Goal: Task Accomplishment & Management: Complete application form

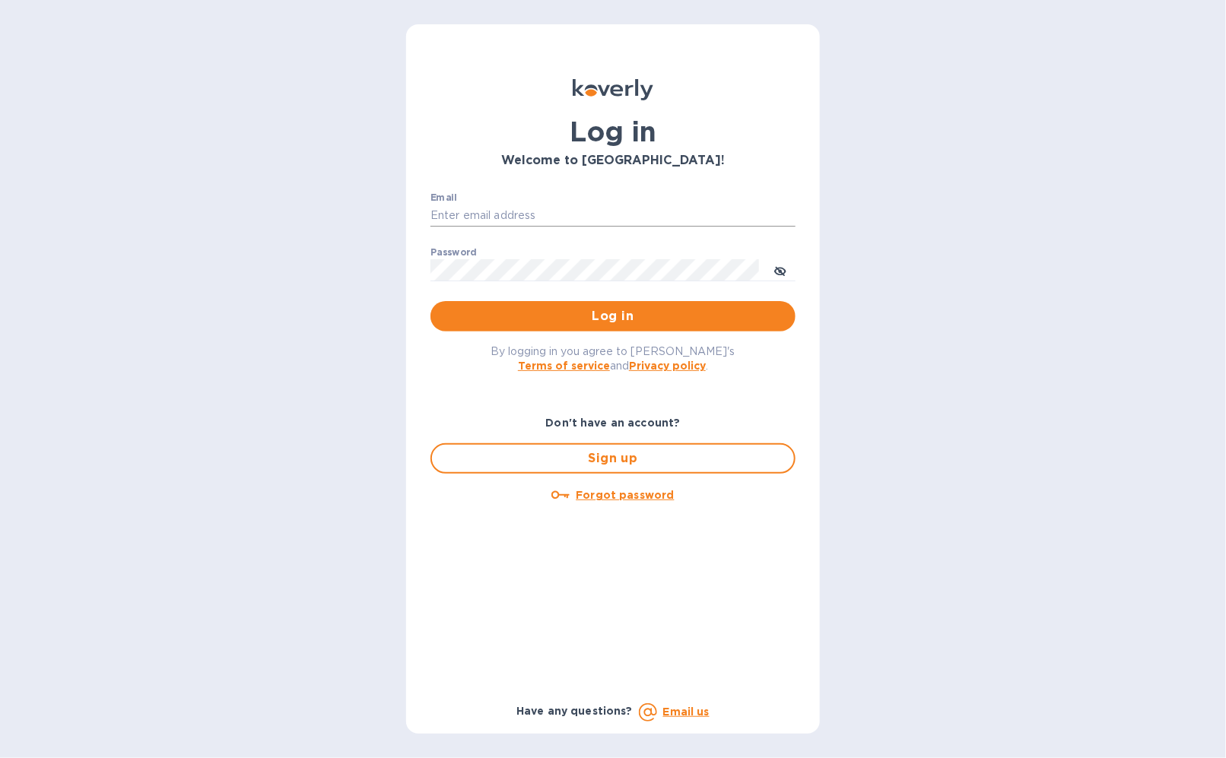
click at [513, 212] on input "Email" at bounding box center [612, 216] width 365 height 23
type input "[EMAIL_ADDRESS][DOMAIN_NAME]"
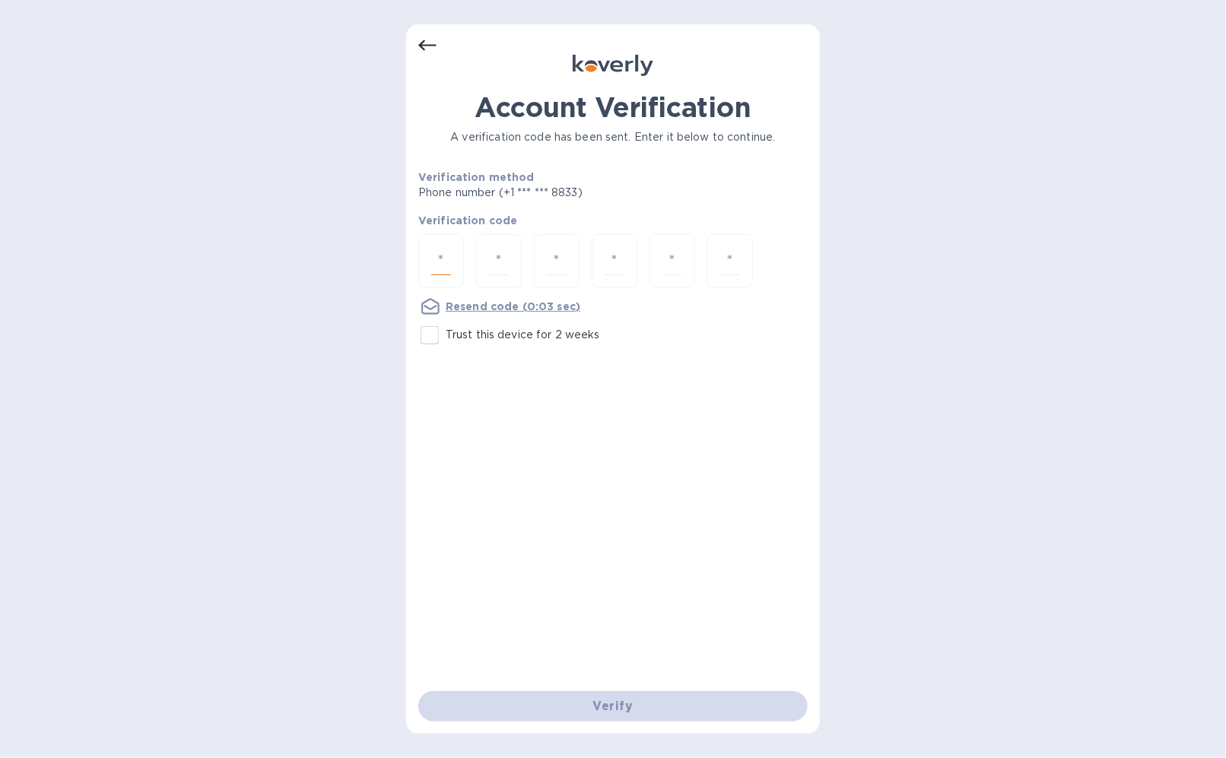
click at [431, 248] on input "number" at bounding box center [441, 261] width 20 height 28
paste input "7"
type input "7"
type input "9"
type input "5"
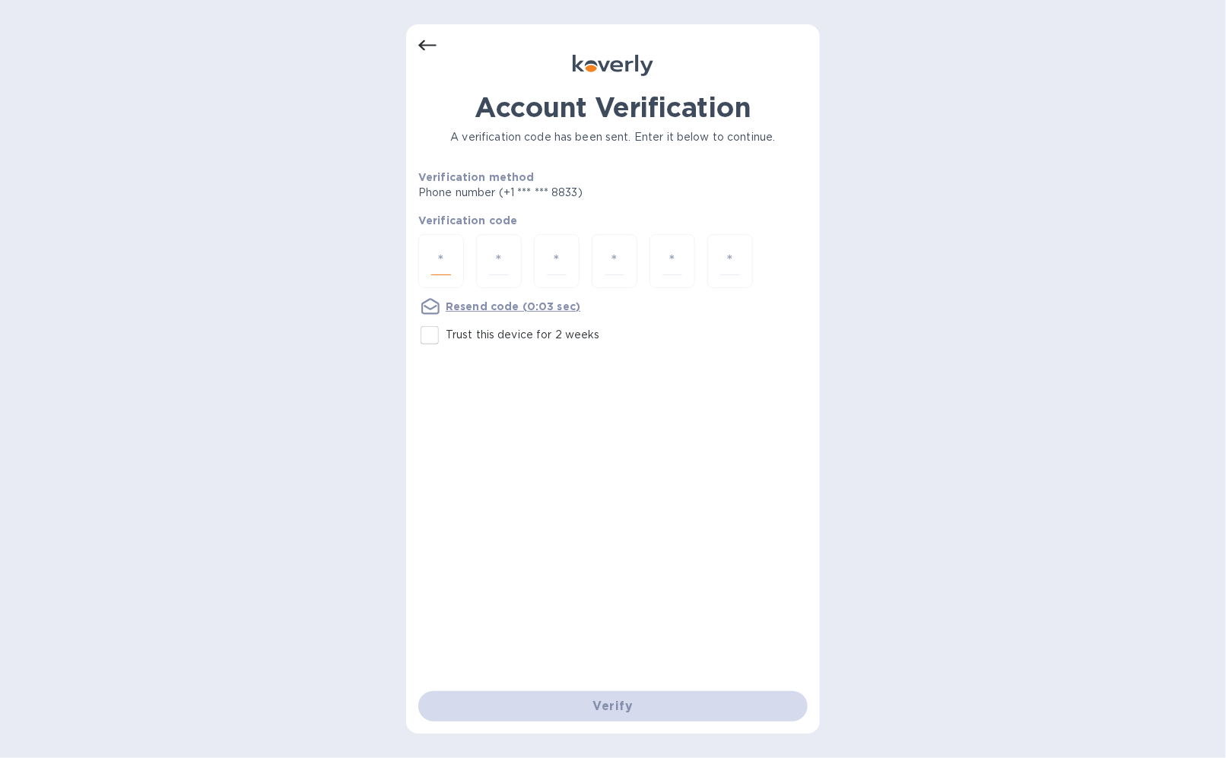
type input "0"
type input "8"
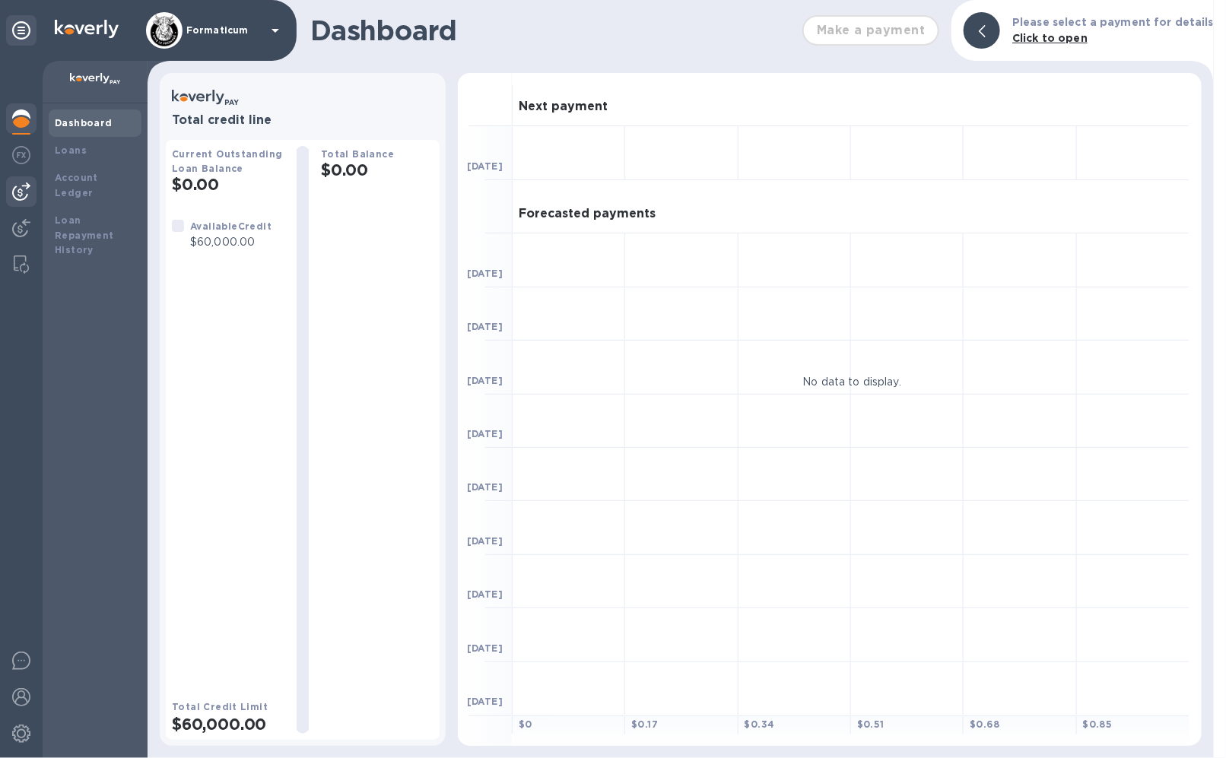
click at [23, 195] on img at bounding box center [21, 191] width 18 height 18
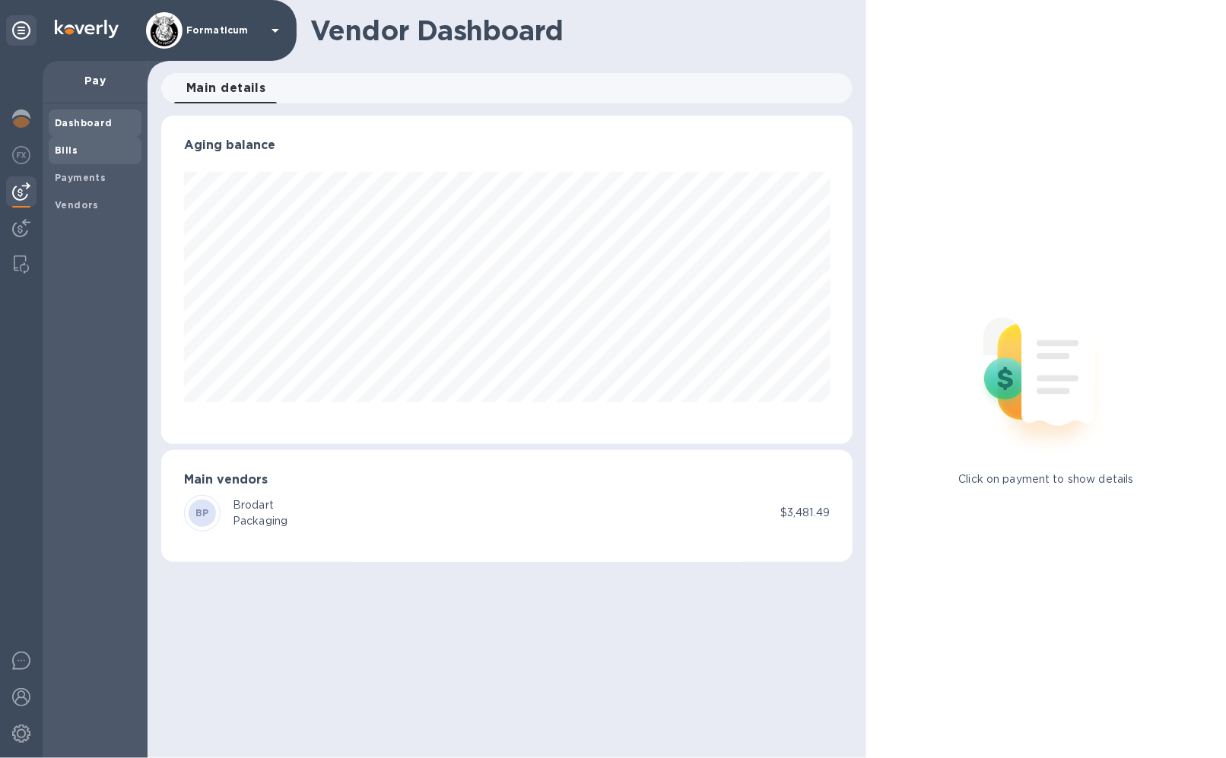
scroll to position [328, 692]
click at [71, 149] on b "Bills" at bounding box center [66, 149] width 23 height 11
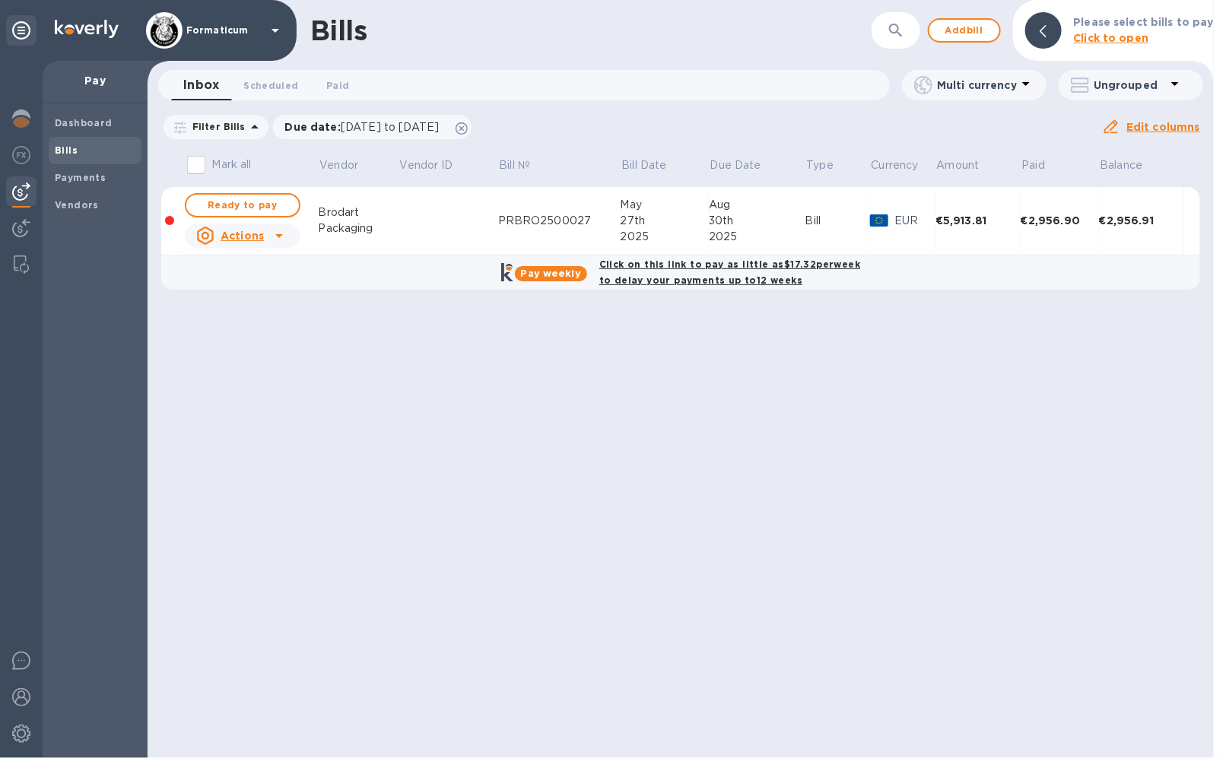
click at [276, 235] on icon at bounding box center [279, 236] width 8 height 4
click at [276, 294] on b "Mark as paid" at bounding box center [261, 297] width 68 height 12
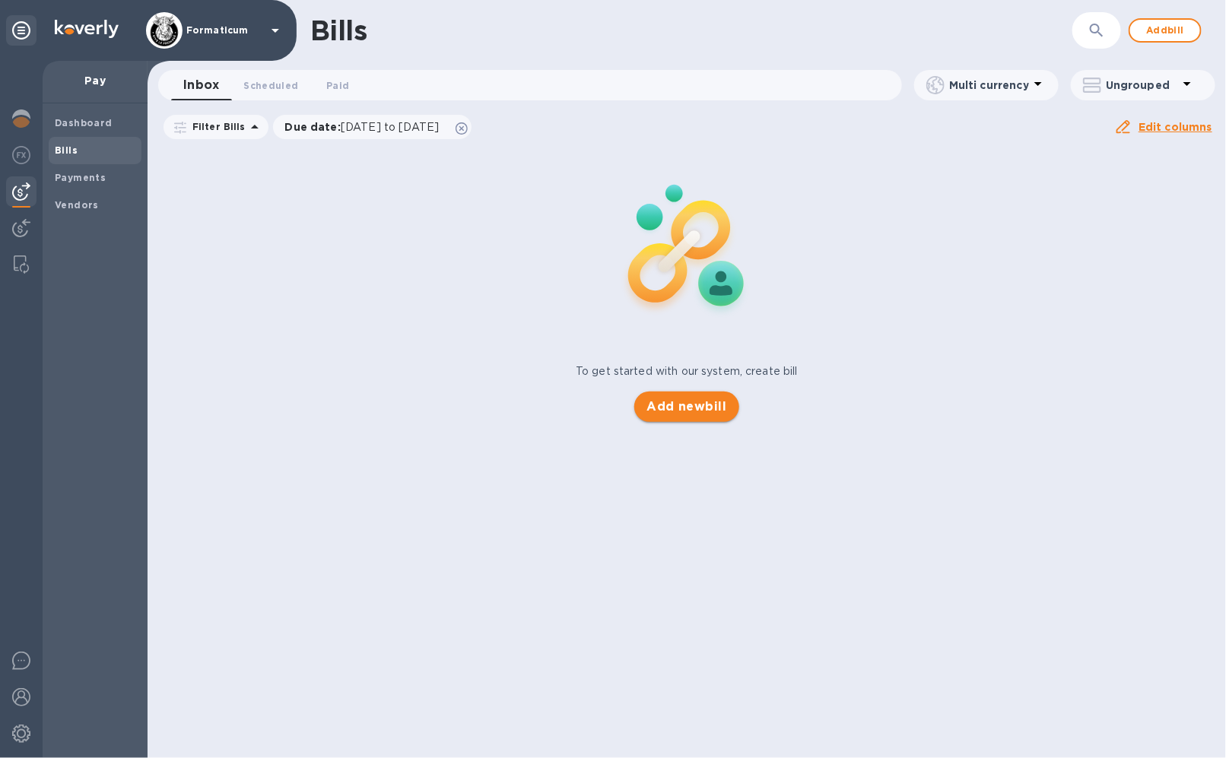
click at [700, 405] on span "Add new bill" at bounding box center [686, 407] width 80 height 18
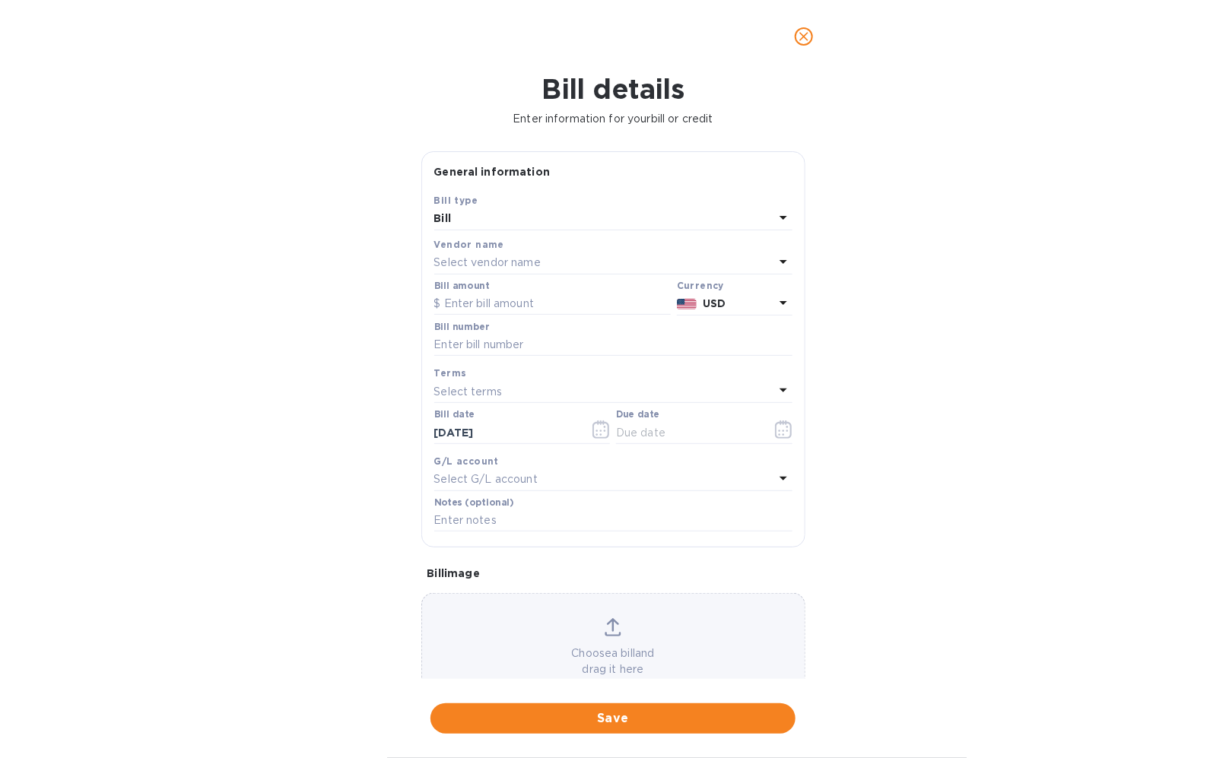
click at [595, 270] on div "Select vendor name" at bounding box center [604, 262] width 340 height 21
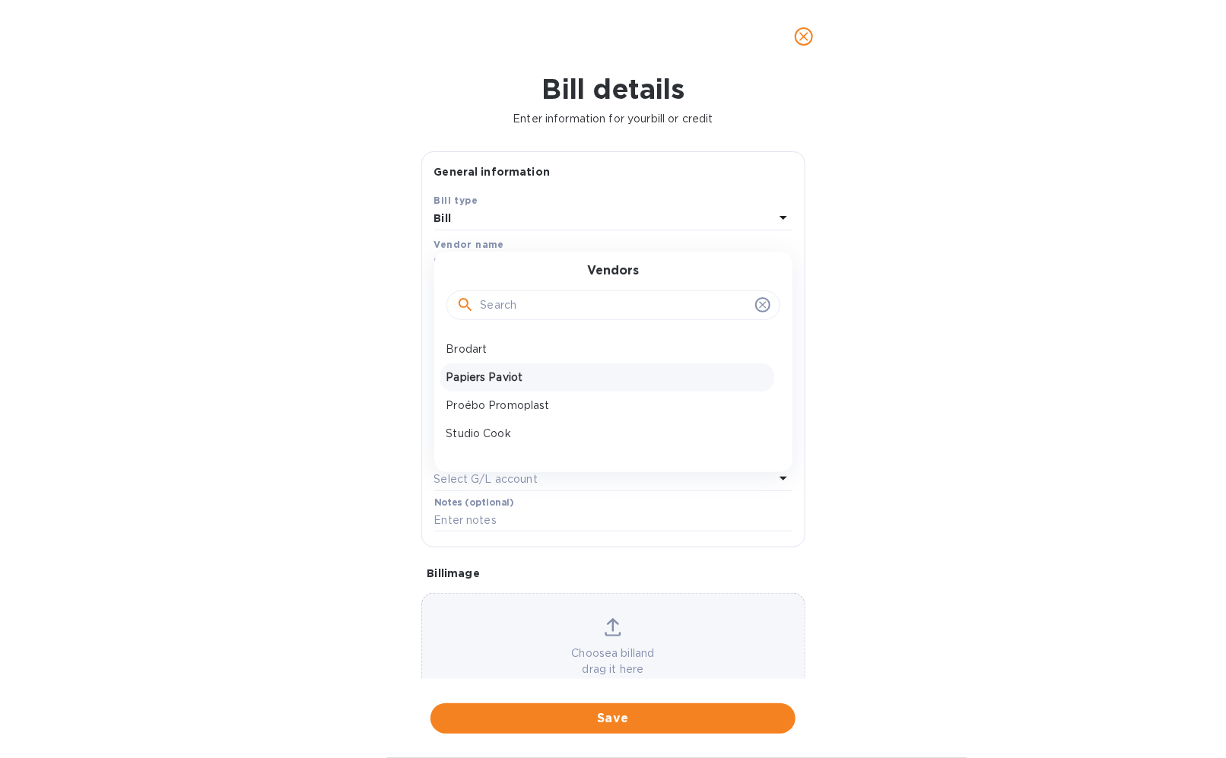
click at [535, 374] on p "Papiers Paviot" at bounding box center [607, 378] width 322 height 16
type input "[DATE]"
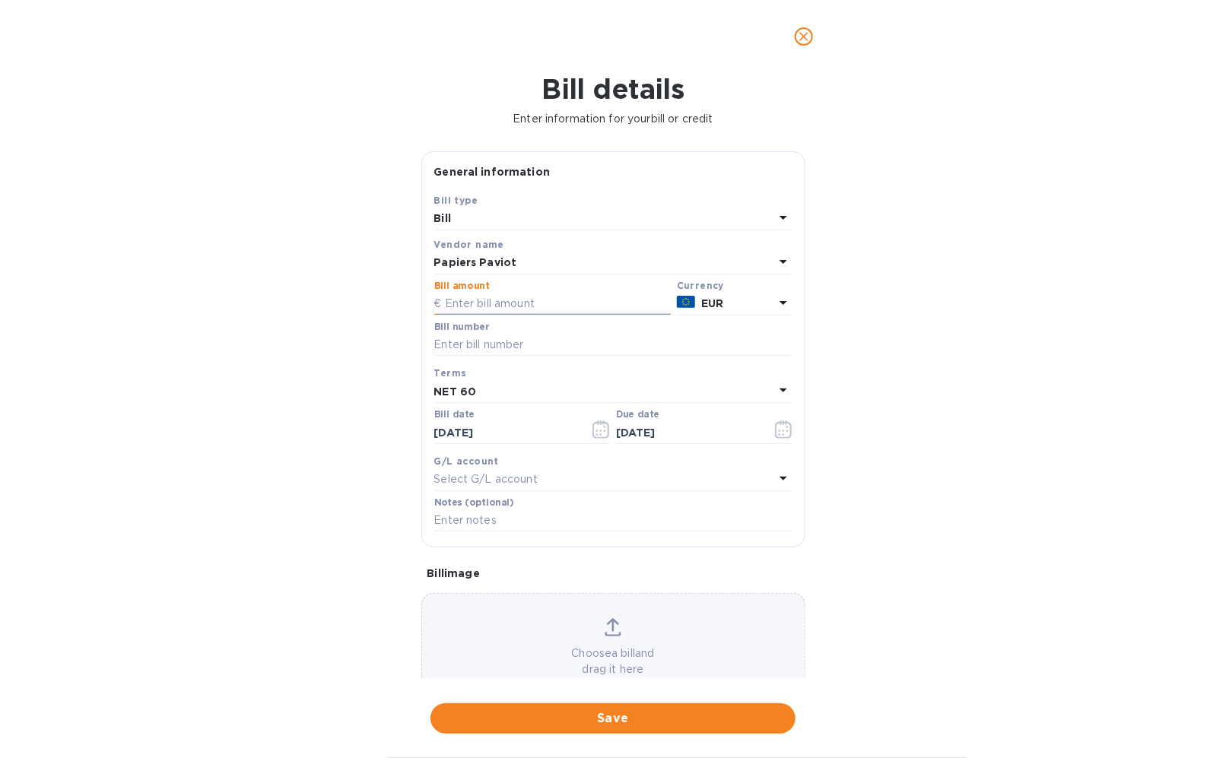
click at [549, 309] on input "text" at bounding box center [552, 304] width 236 height 23
paste input "4,289,170"
click at [558, 309] on input "42,819.7" at bounding box center [558, 304] width 226 height 23
type input "42,819.70"
click at [646, 349] on input "text" at bounding box center [613, 345] width 358 height 23
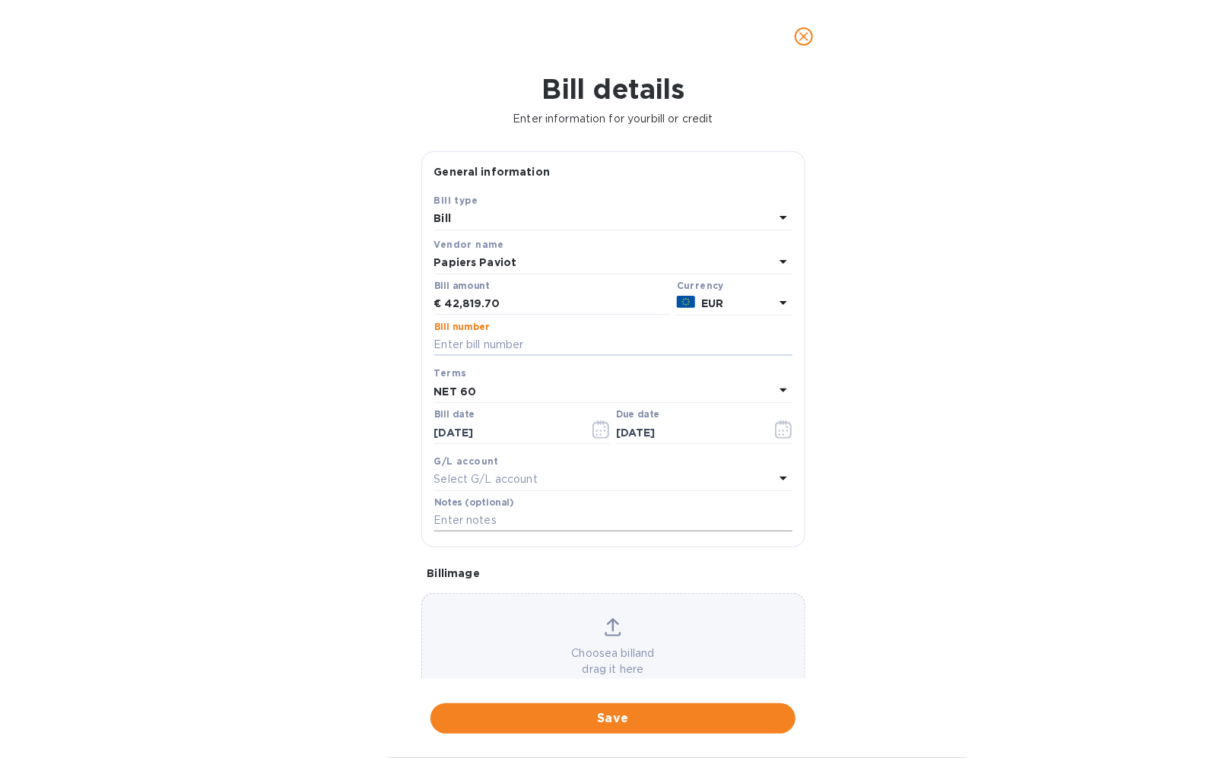
click at [547, 513] on input "text" at bounding box center [613, 520] width 358 height 23
paste input "V25060010870"
paste input "V25060010871"
paste input "V25060010872"
type input "V25060010870, V25060010871, V25060010872,"
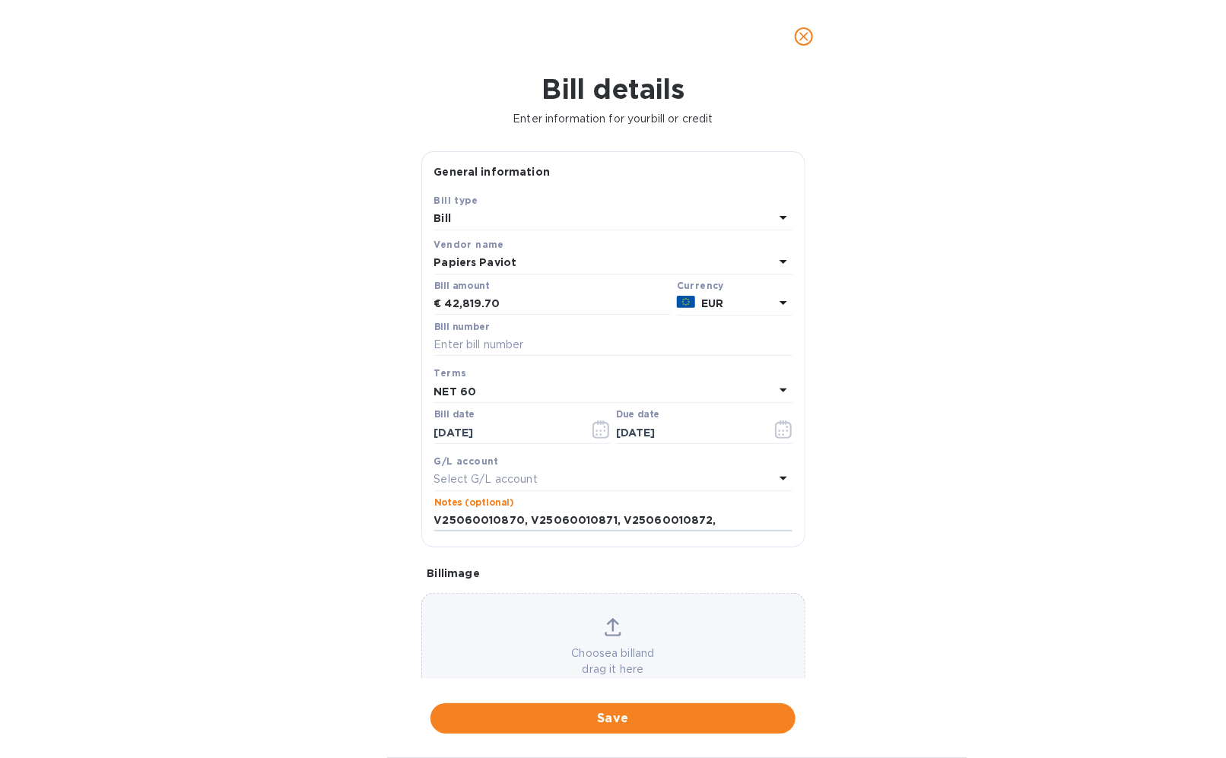
click at [797, 56] on div at bounding box center [613, 36] width 1226 height 73
click at [804, 32] on icon "close" at bounding box center [803, 36] width 15 height 15
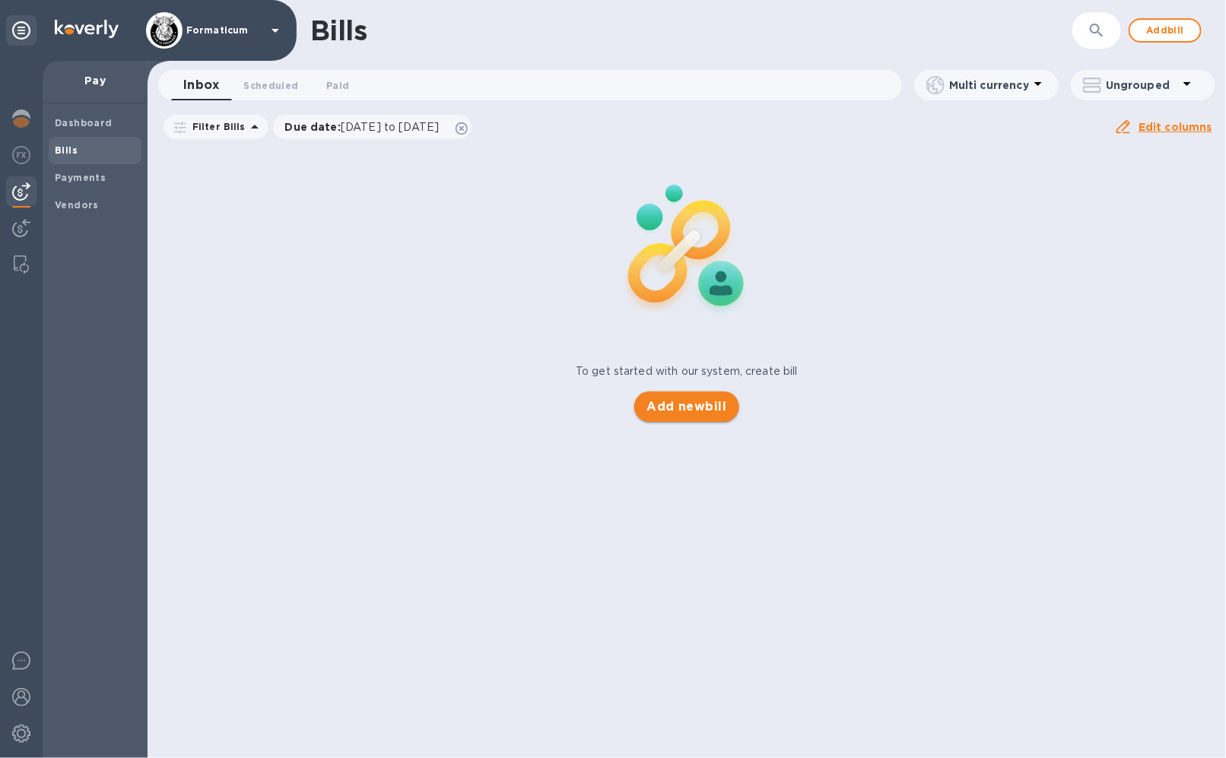
click at [697, 411] on span "Add new bill" at bounding box center [686, 407] width 80 height 18
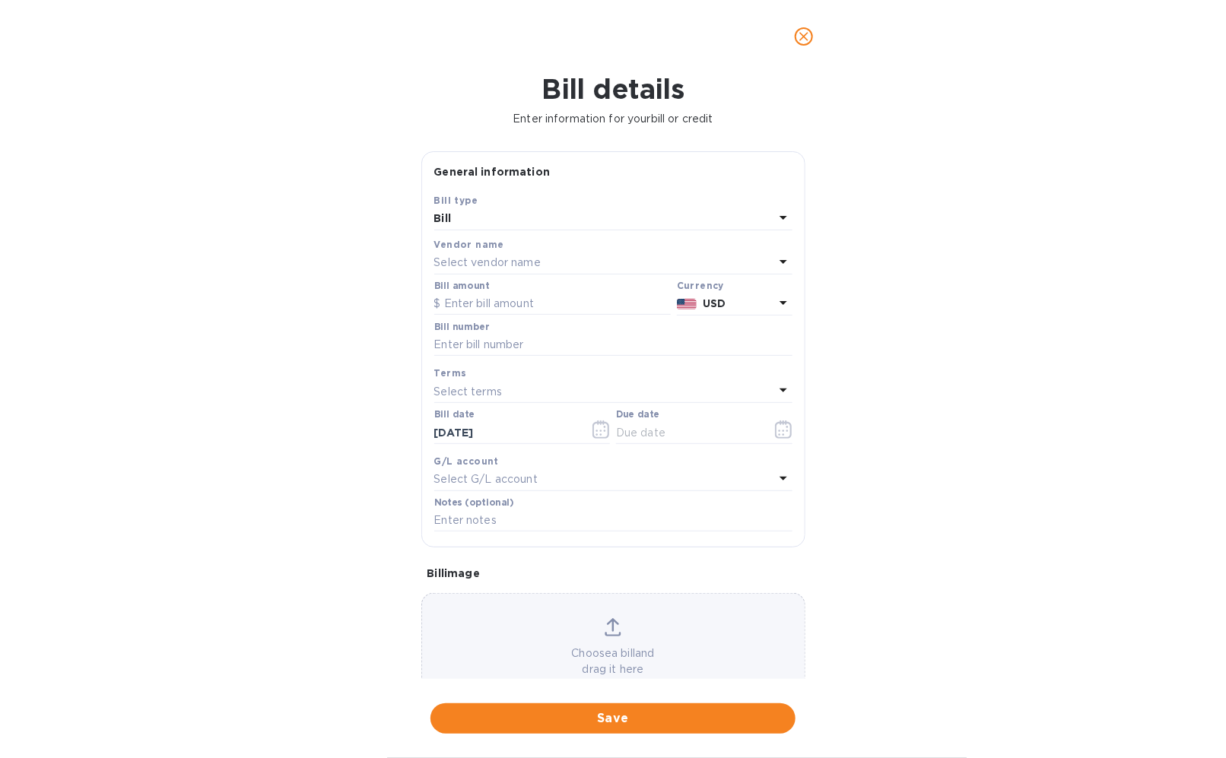
click at [560, 263] on div "Select vendor name" at bounding box center [604, 262] width 340 height 21
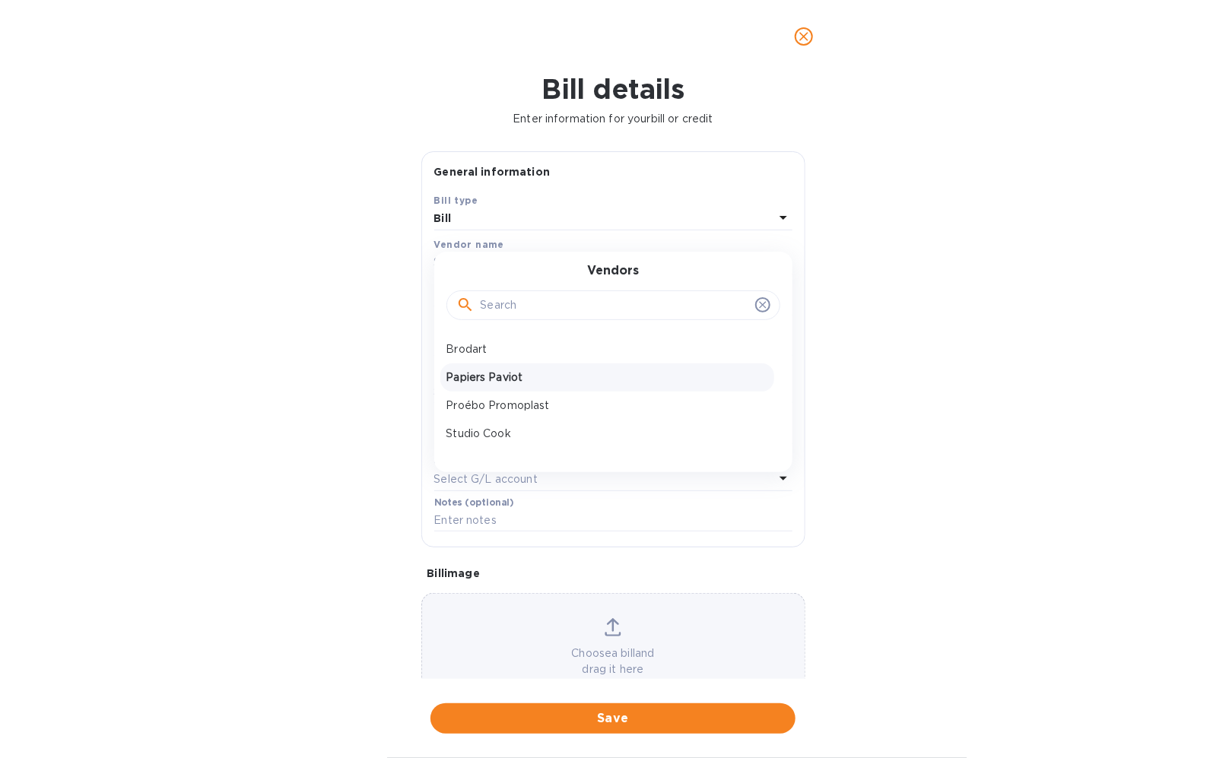
click at [552, 375] on p "Papiers Paviot" at bounding box center [607, 378] width 322 height 16
type input "[DATE]"
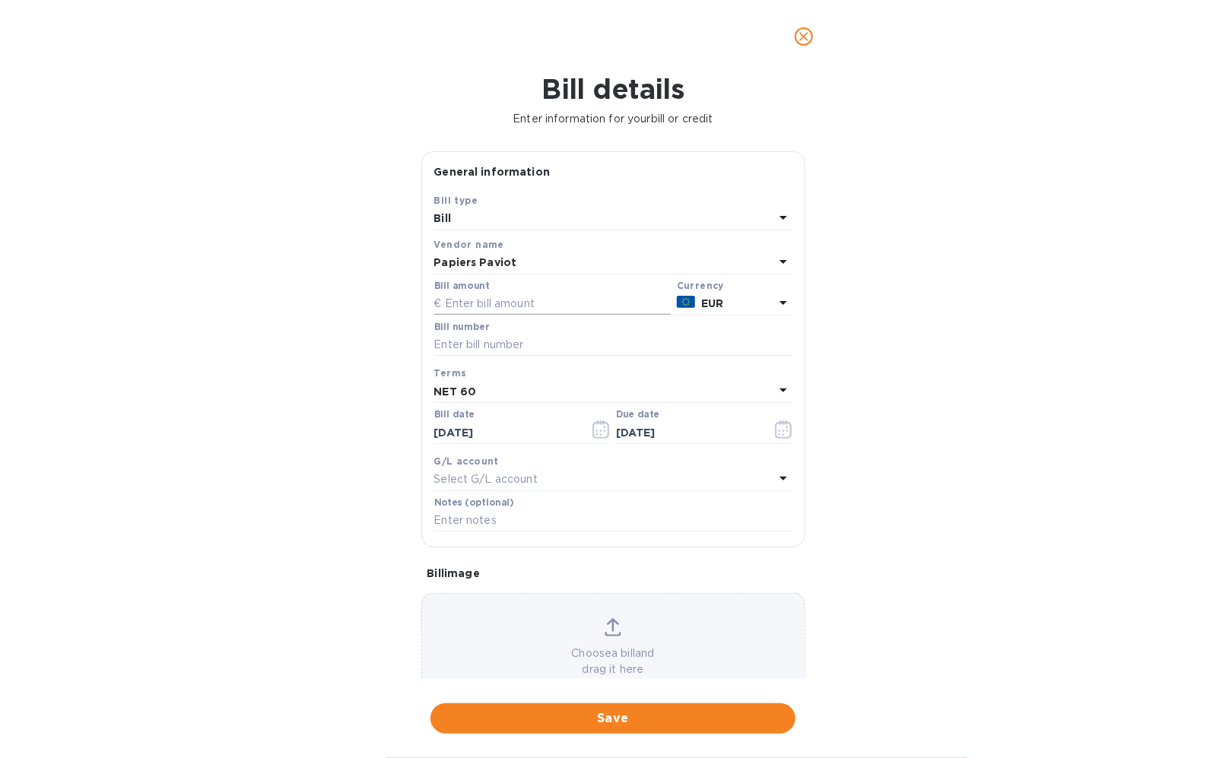
click at [547, 300] on input "text" at bounding box center [552, 304] width 236 height 23
type input "3,814"
paste input "V25060010870"
type input "V25060010870"
click at [610, 628] on icon at bounding box center [613, 625] width 12 height 14
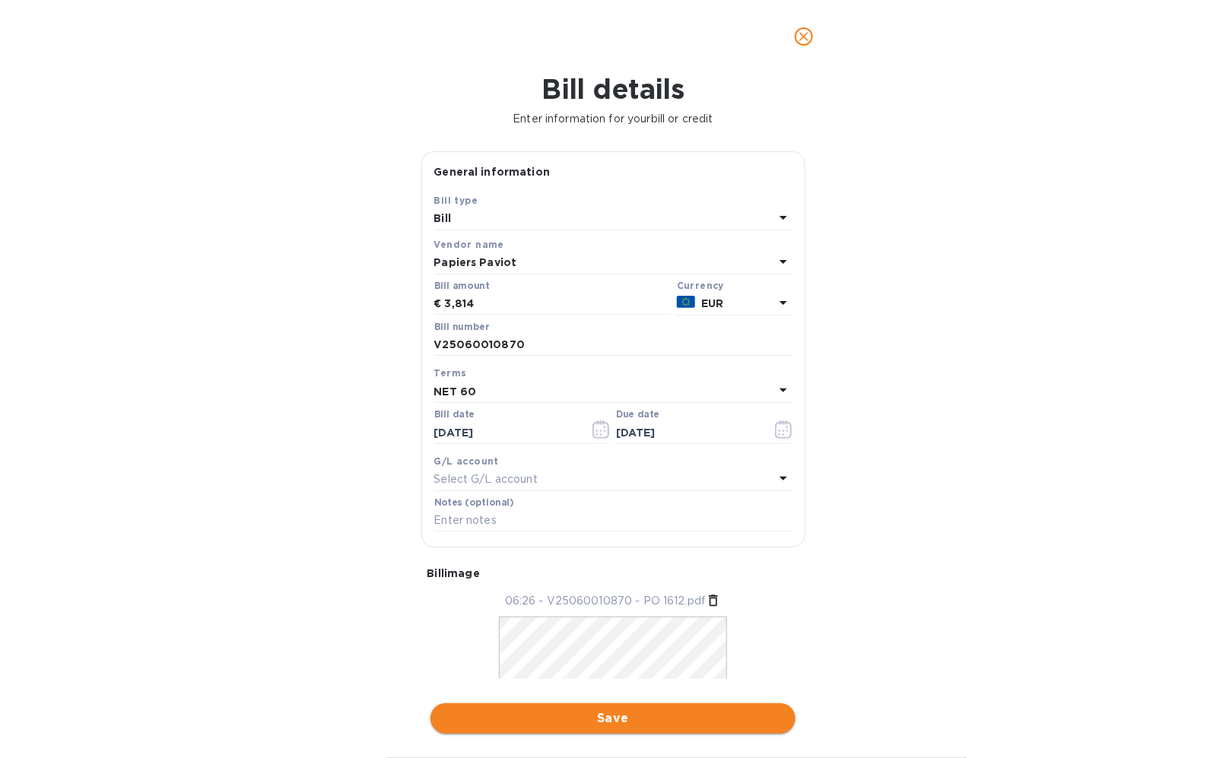
click at [732, 712] on span "Save" at bounding box center [613, 718] width 341 height 18
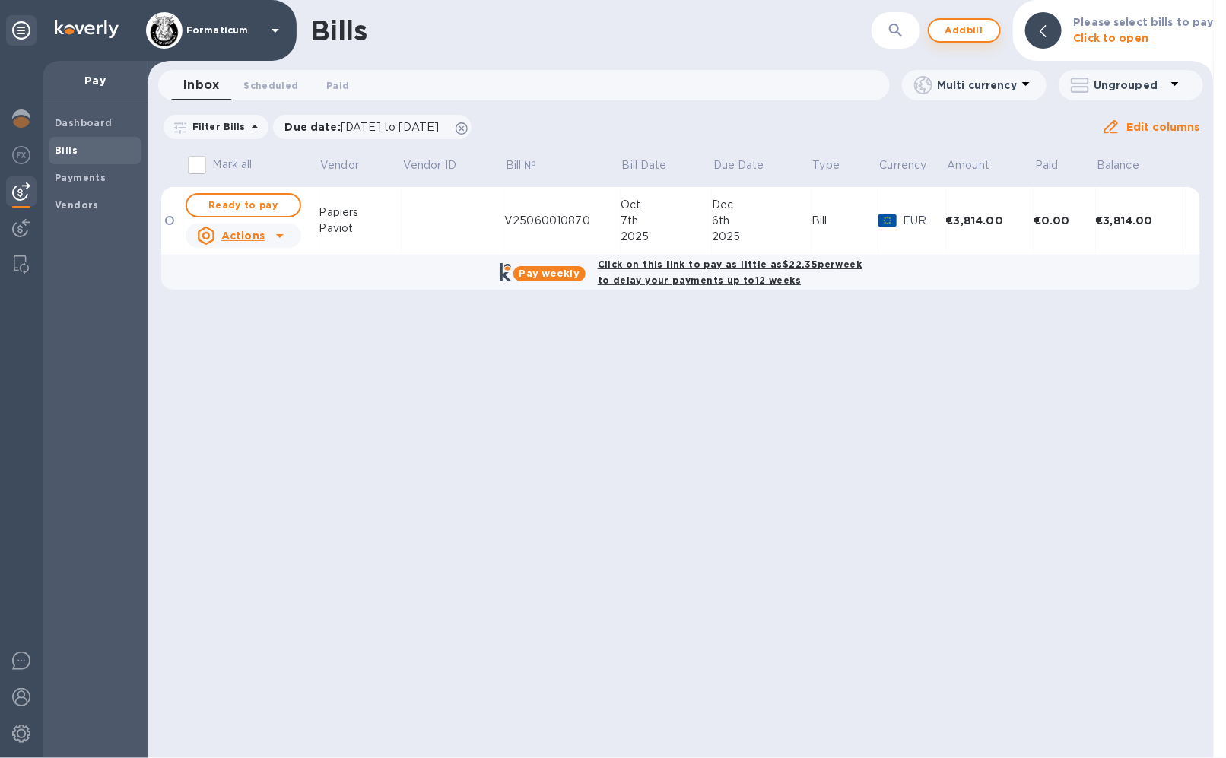
click at [975, 32] on span "Add bill" at bounding box center [964, 30] width 46 height 18
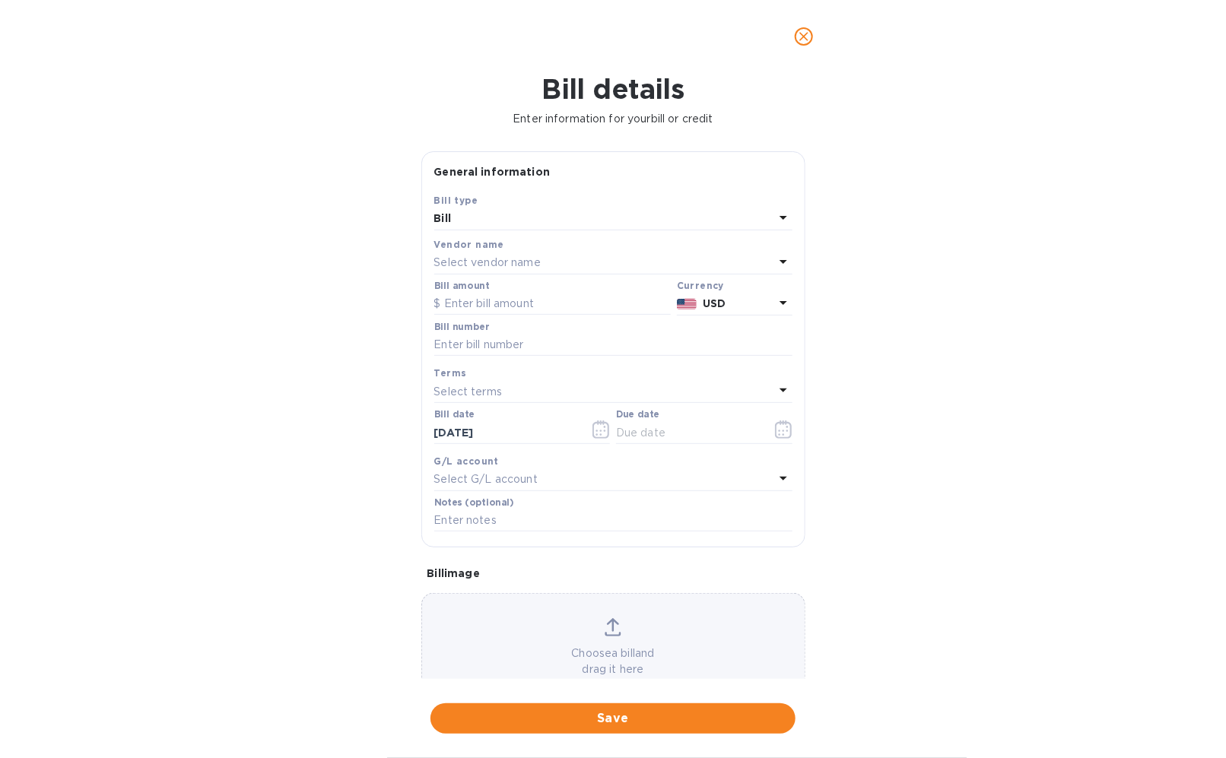
click at [586, 243] on div "Vendor name" at bounding box center [613, 244] width 358 height 16
click at [579, 261] on div "Select vendor name" at bounding box center [604, 262] width 340 height 21
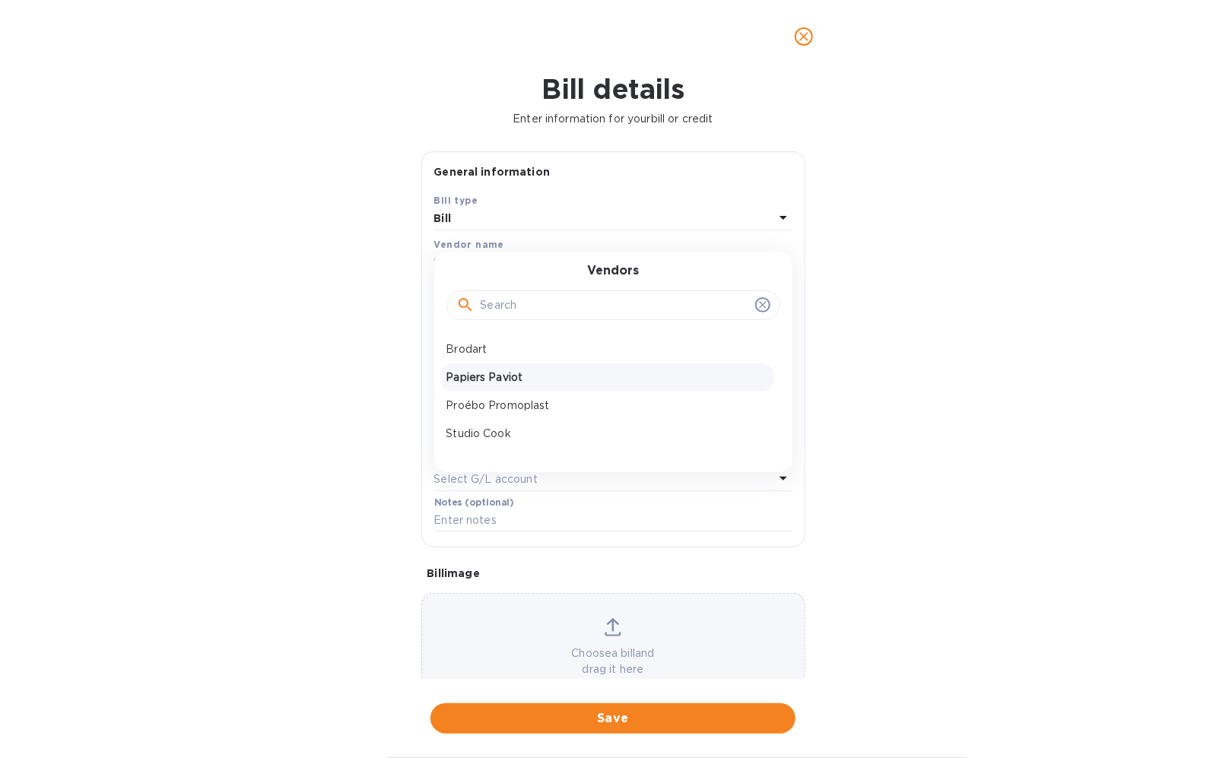
click at [550, 373] on p "Papiers Paviot" at bounding box center [607, 378] width 322 height 16
type input "[DATE]"
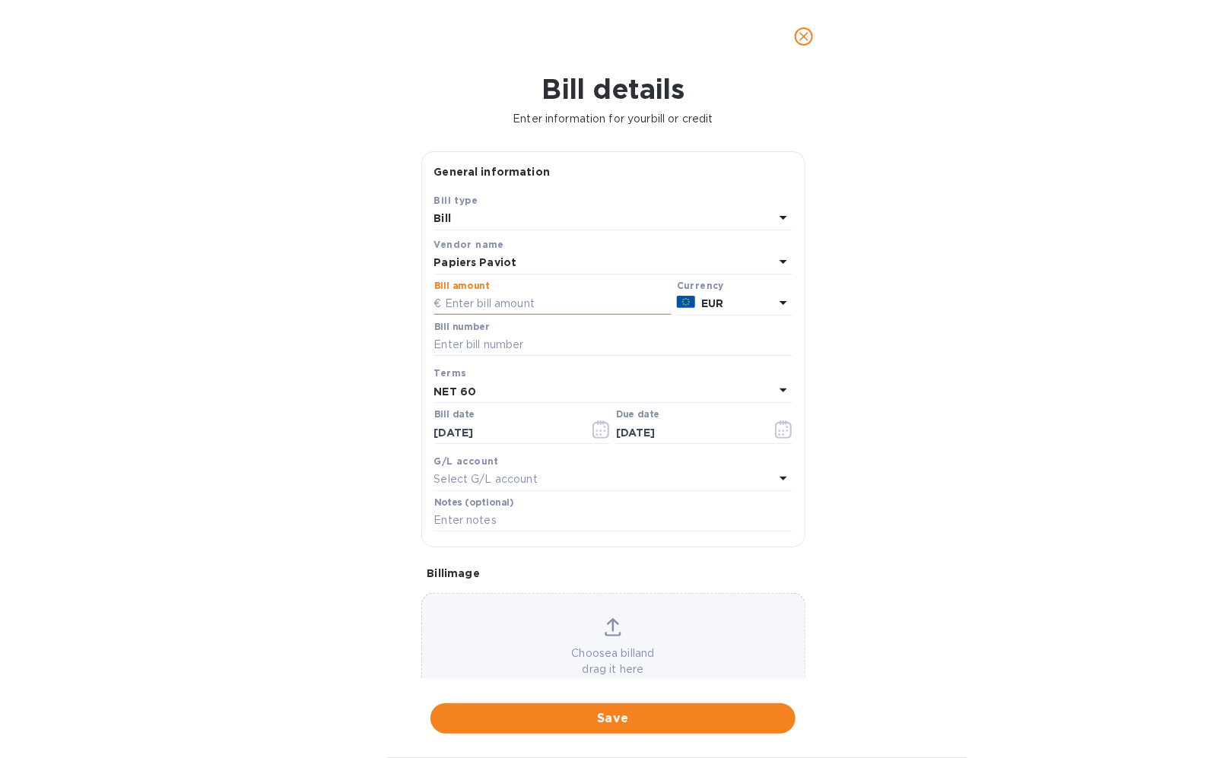
click at [512, 306] on input "text" at bounding box center [552, 304] width 236 height 23
click at [512, 347] on input "text" at bounding box center [613, 345] width 358 height 23
paste input "V25060010871"
type input "V25060010871"
click at [533, 303] on input "text" at bounding box center [552, 304] width 236 height 23
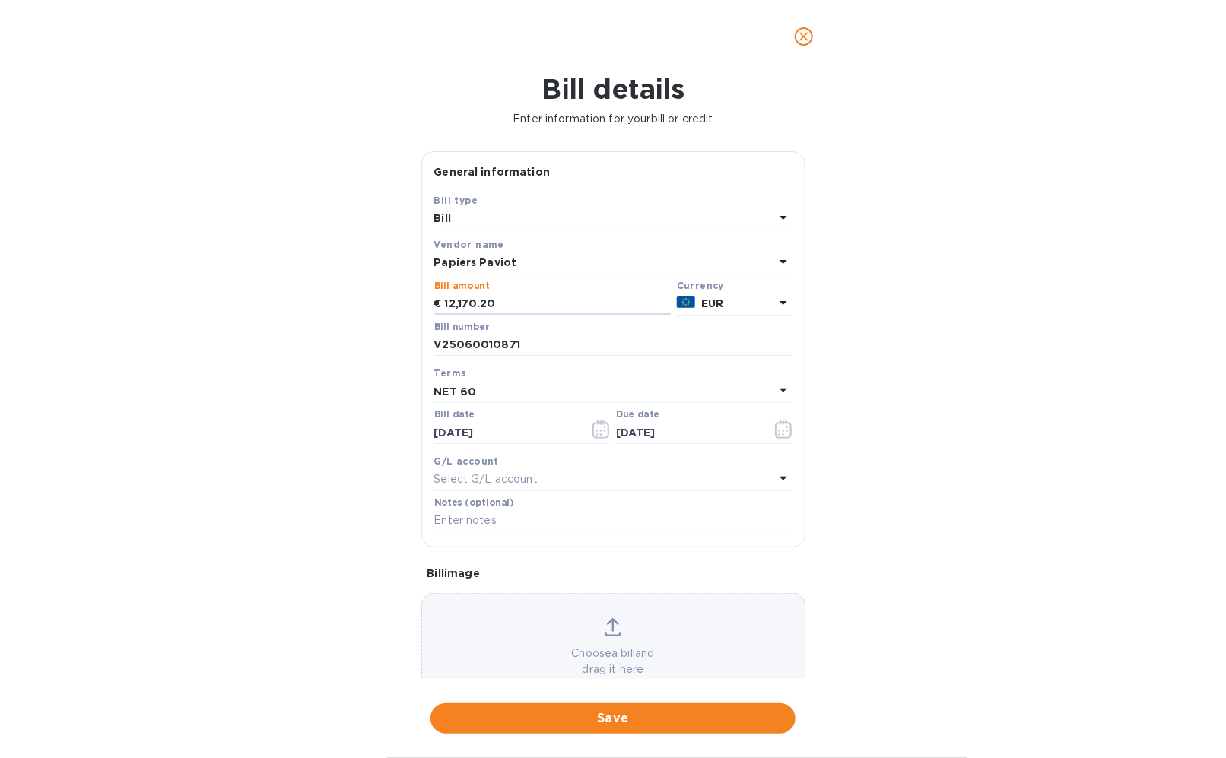
type input "12,170.20"
click at [610, 637] on div "Choose a bill and drag it here" at bounding box center [613, 647] width 382 height 59
click at [706, 713] on span "Save" at bounding box center [613, 718] width 341 height 18
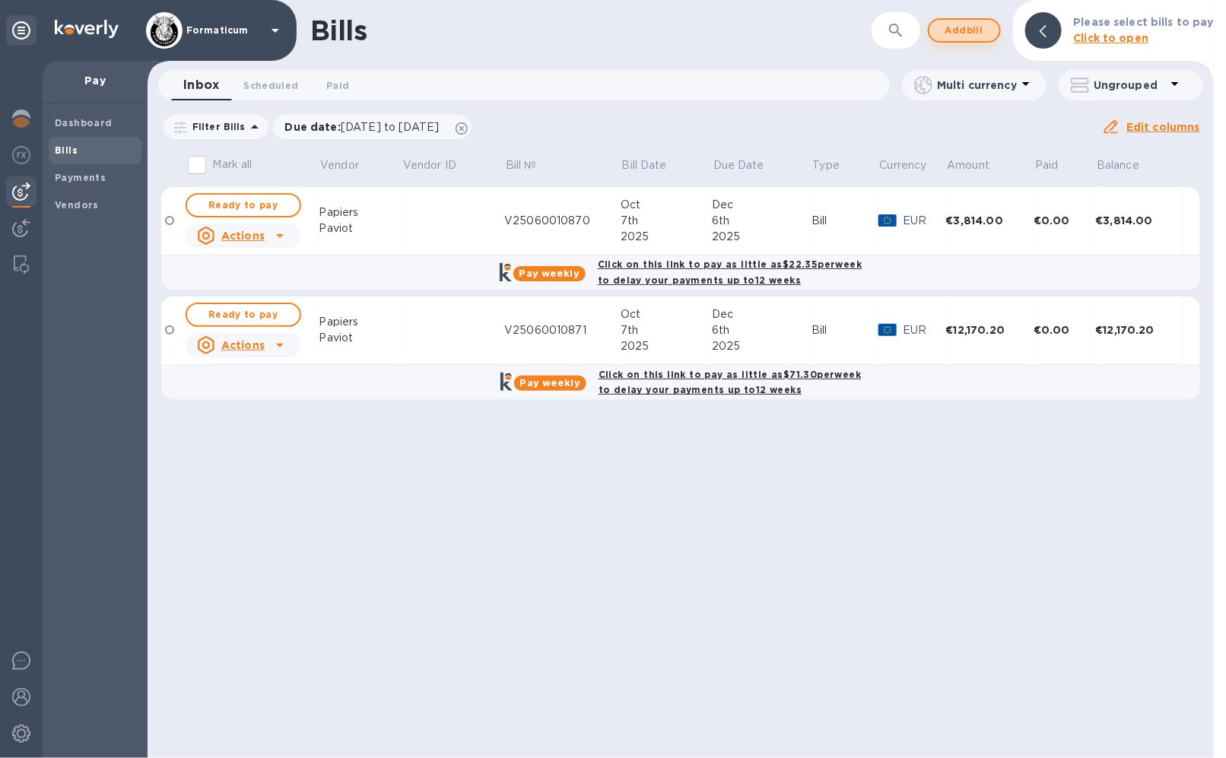
click at [979, 30] on span "Add bill" at bounding box center [964, 30] width 46 height 18
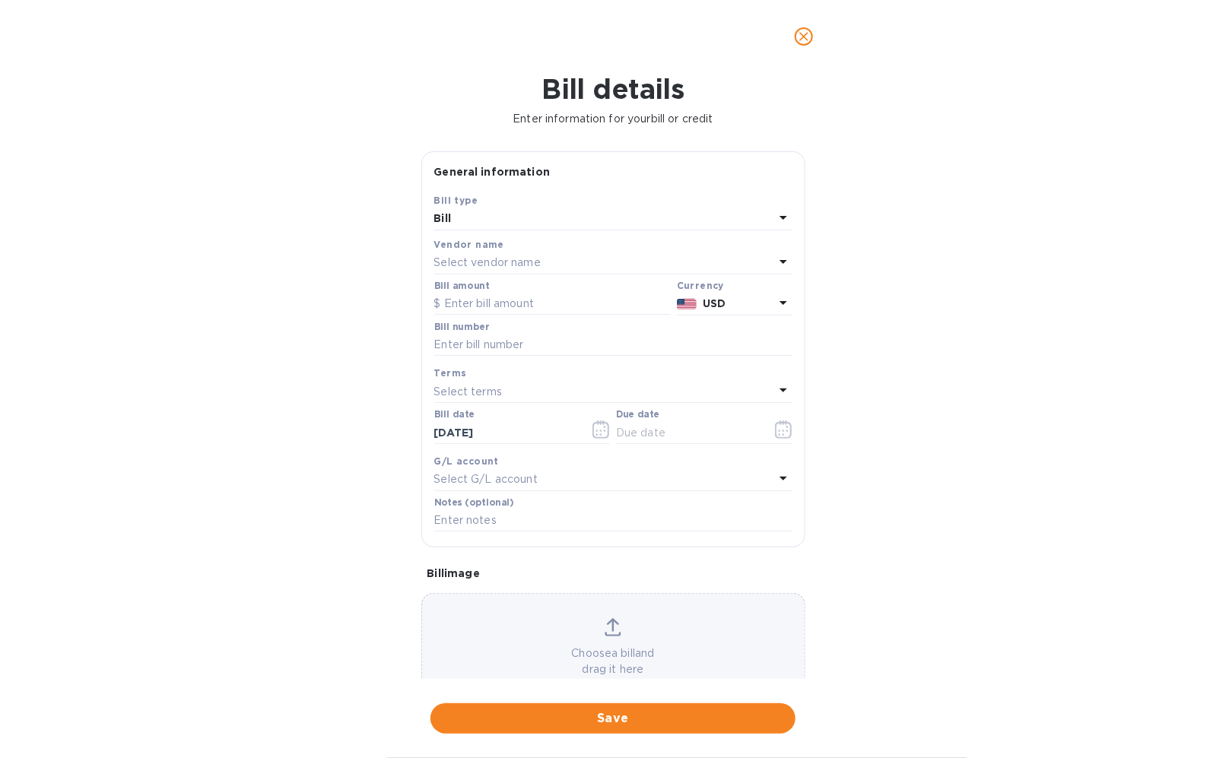
click at [547, 265] on div "Select vendor name" at bounding box center [604, 262] width 340 height 21
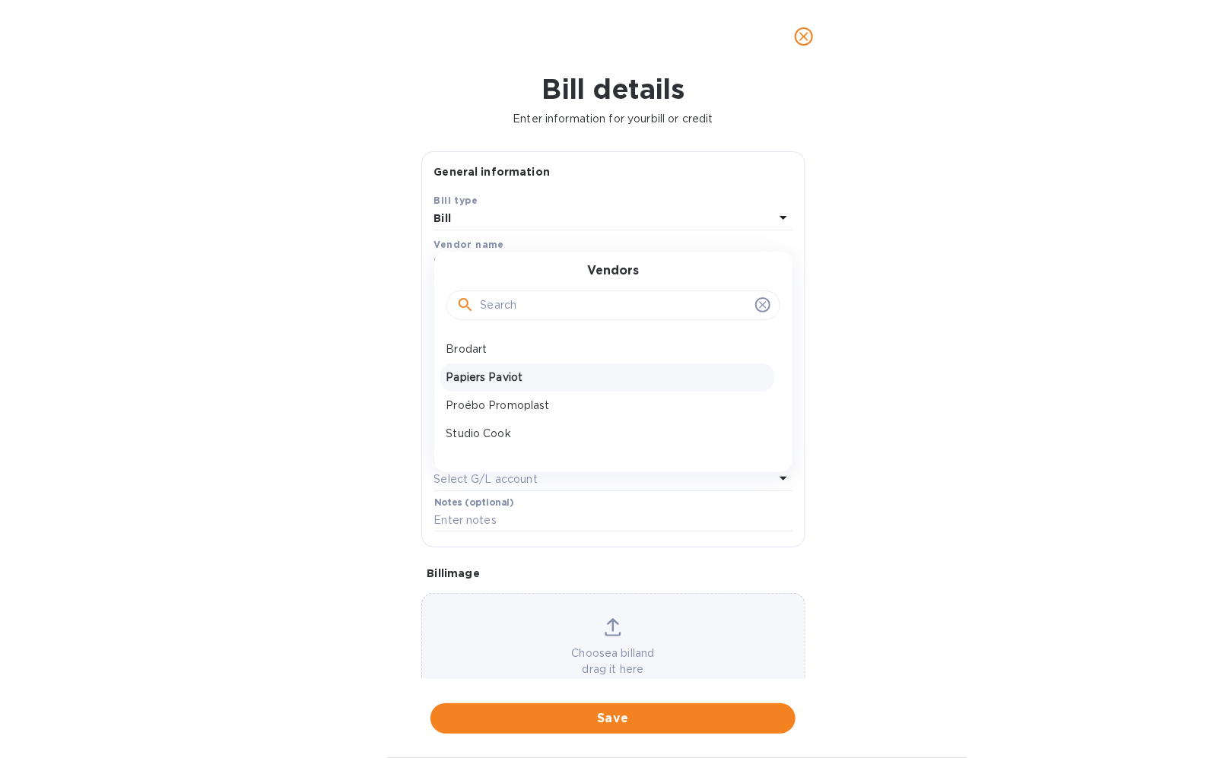
click at [526, 370] on p "Papiers Paviot" at bounding box center [607, 378] width 322 height 16
type input "[DATE]"
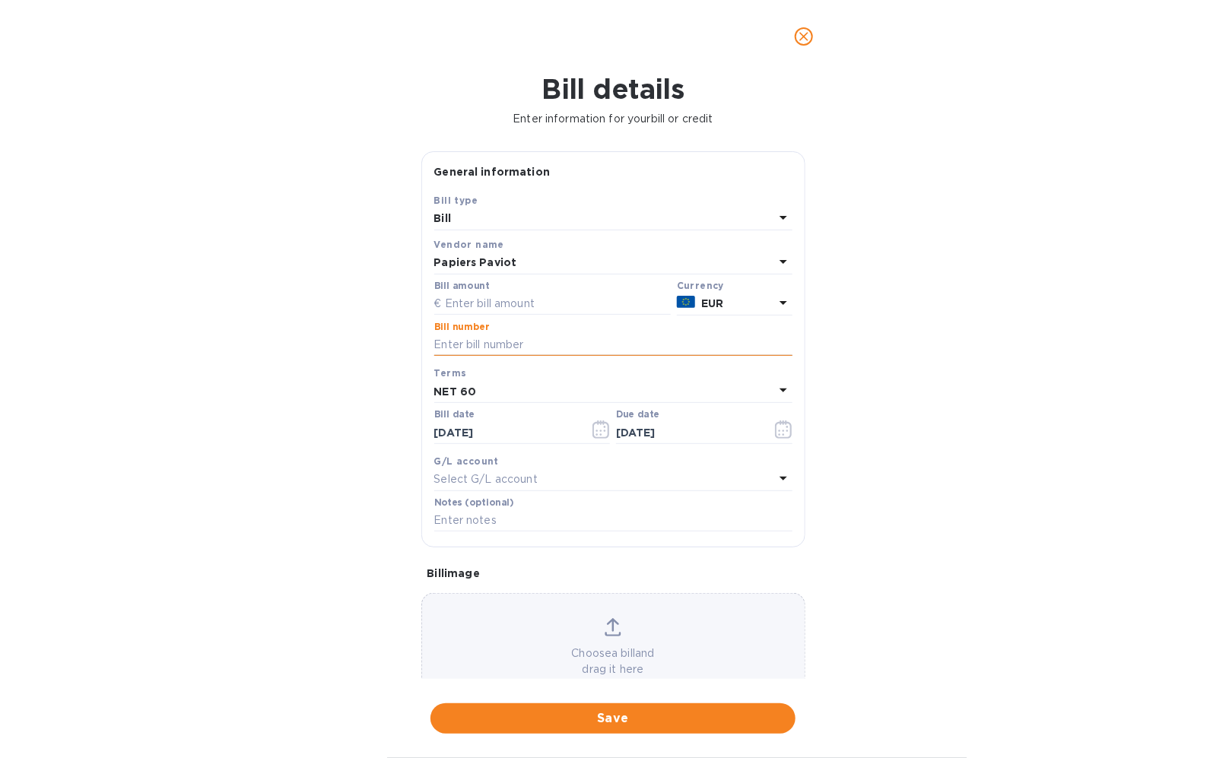
click at [491, 343] on input "text" at bounding box center [613, 345] width 358 height 23
paste input "V25060010872"
type input "V25060010872"
click at [548, 293] on input "text" at bounding box center [552, 304] width 236 height 23
type input "4,467.5"
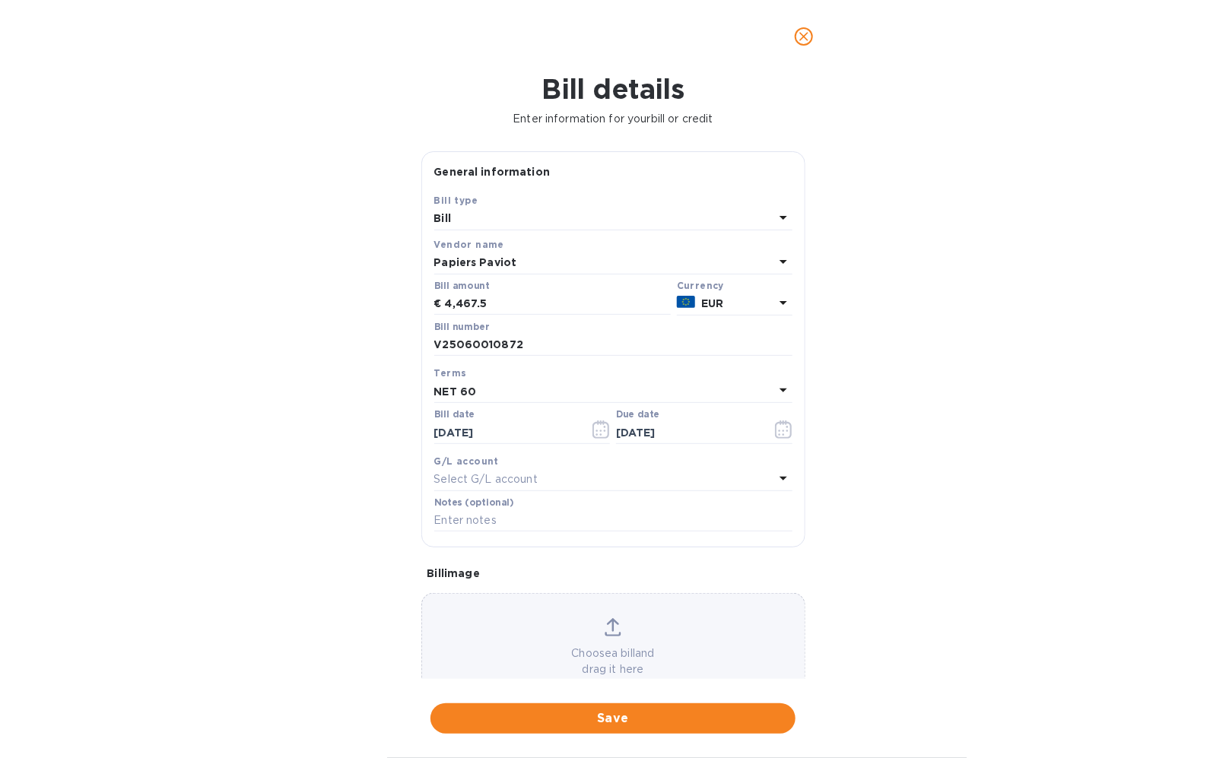
click at [608, 624] on icon at bounding box center [612, 627] width 17 height 18
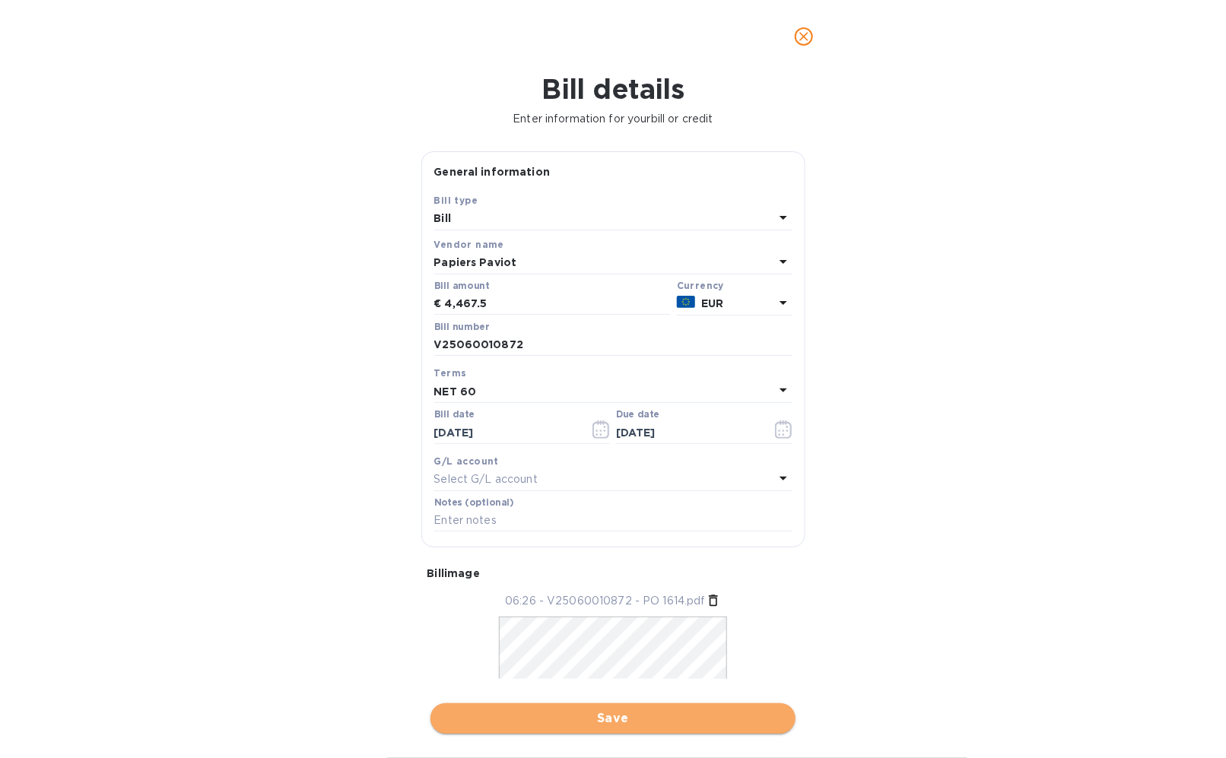
click at [736, 716] on span "Save" at bounding box center [613, 718] width 341 height 18
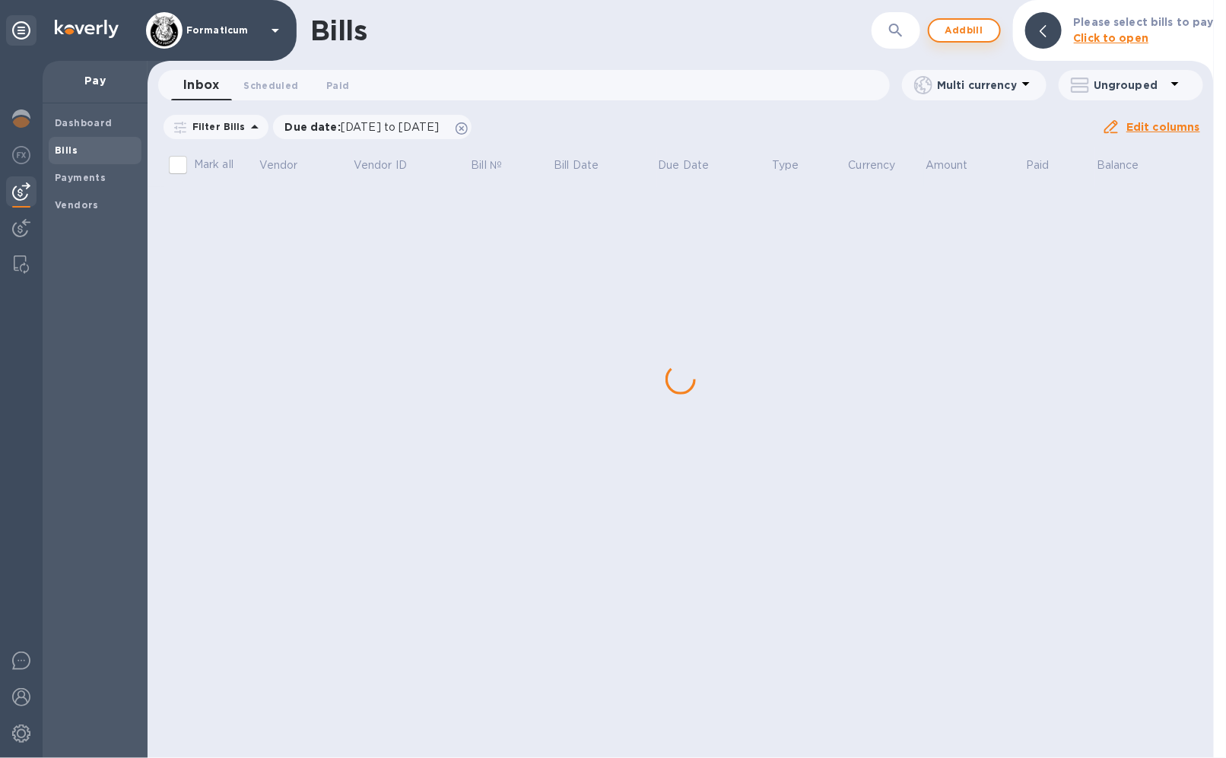
click at [972, 29] on span "Add bill" at bounding box center [964, 30] width 46 height 18
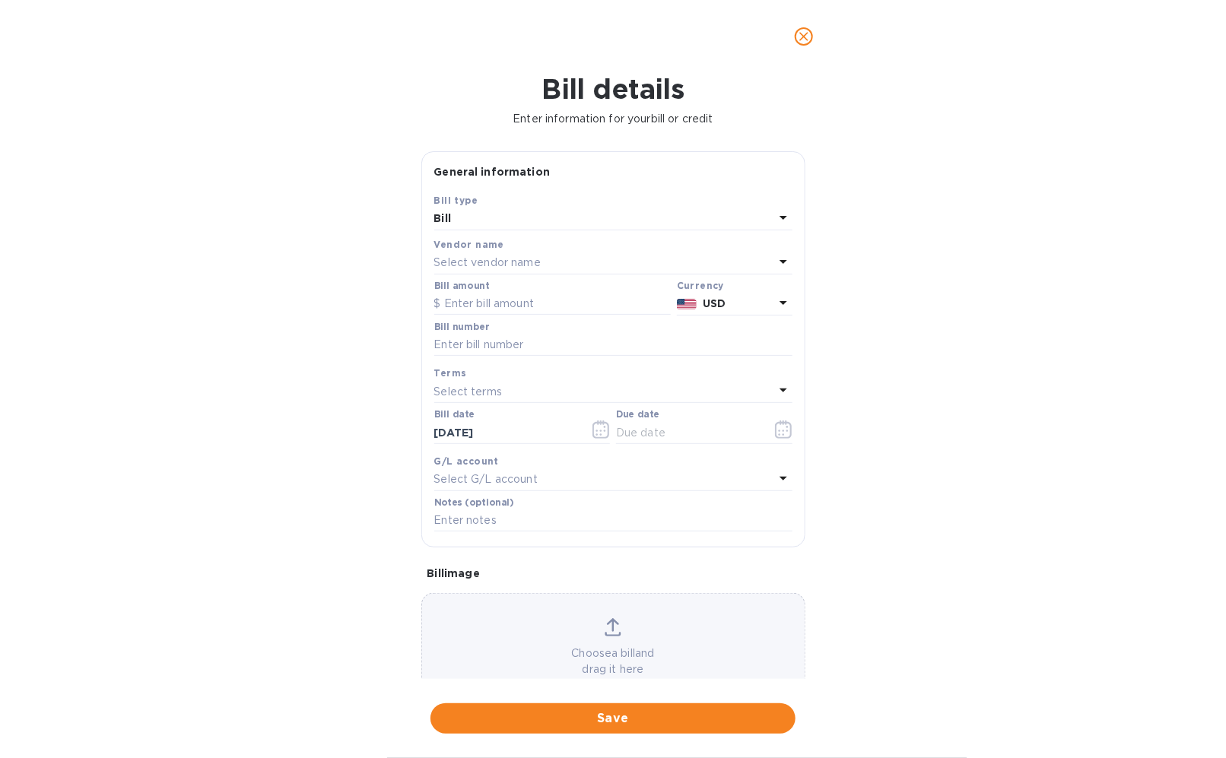
click at [549, 253] on div "Select vendor name" at bounding box center [604, 262] width 340 height 21
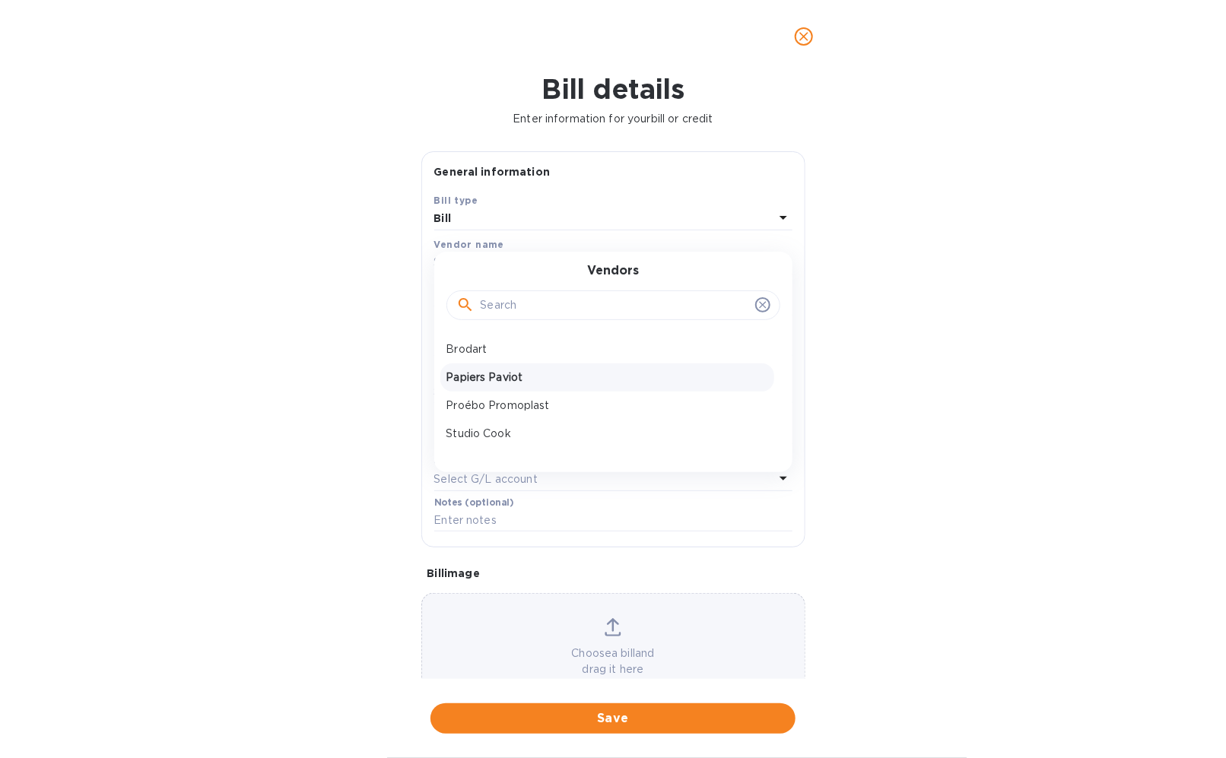
click at [531, 368] on div "Papiers Paviot" at bounding box center [607, 377] width 334 height 28
type input "[DATE]"
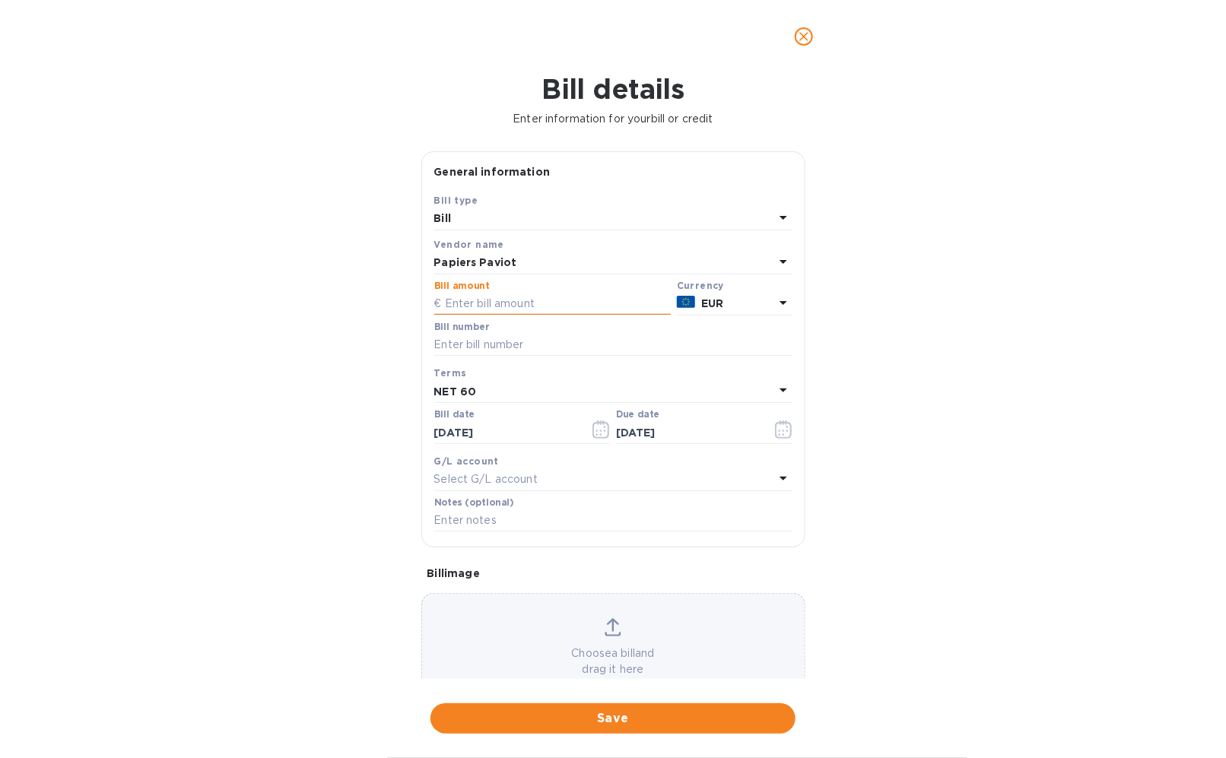
click at [546, 302] on input "text" at bounding box center [552, 304] width 236 height 23
type input "1,188"
paste input "V25060010873"
type input "V25060010873"
click at [611, 627] on icon at bounding box center [612, 627] width 17 height 18
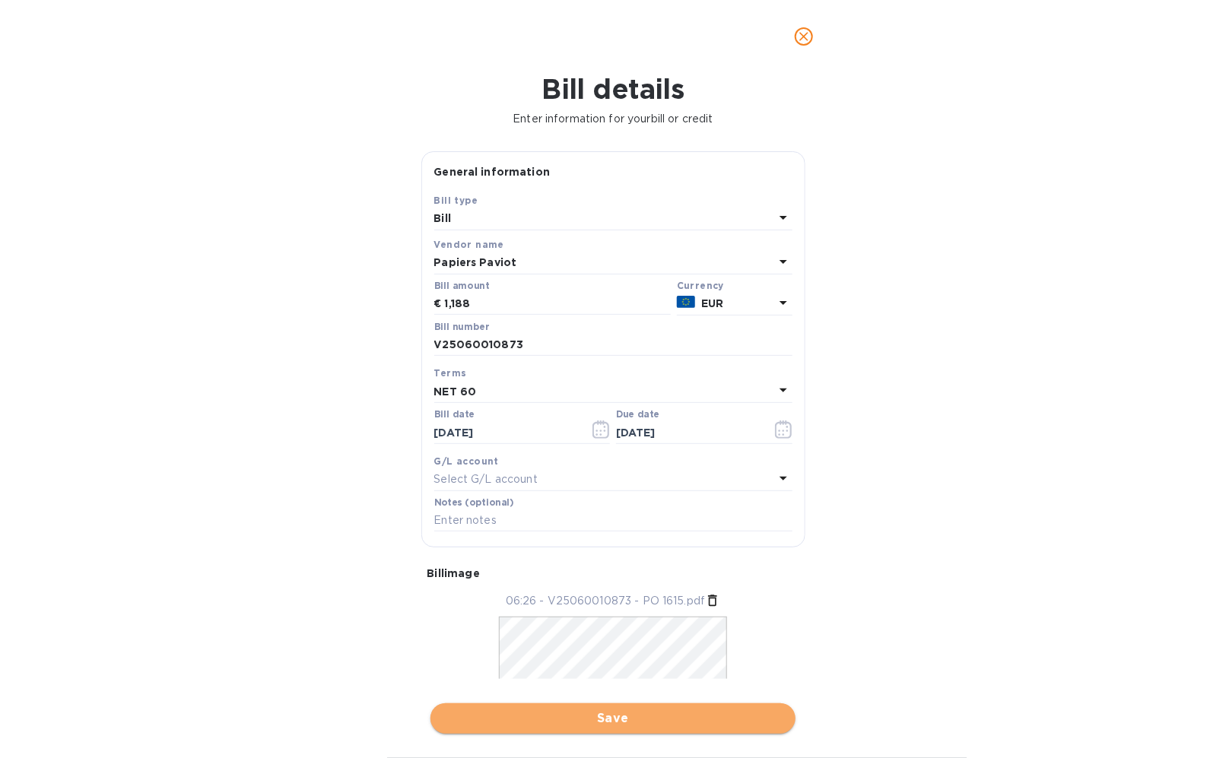
click at [704, 719] on span "Save" at bounding box center [613, 718] width 341 height 18
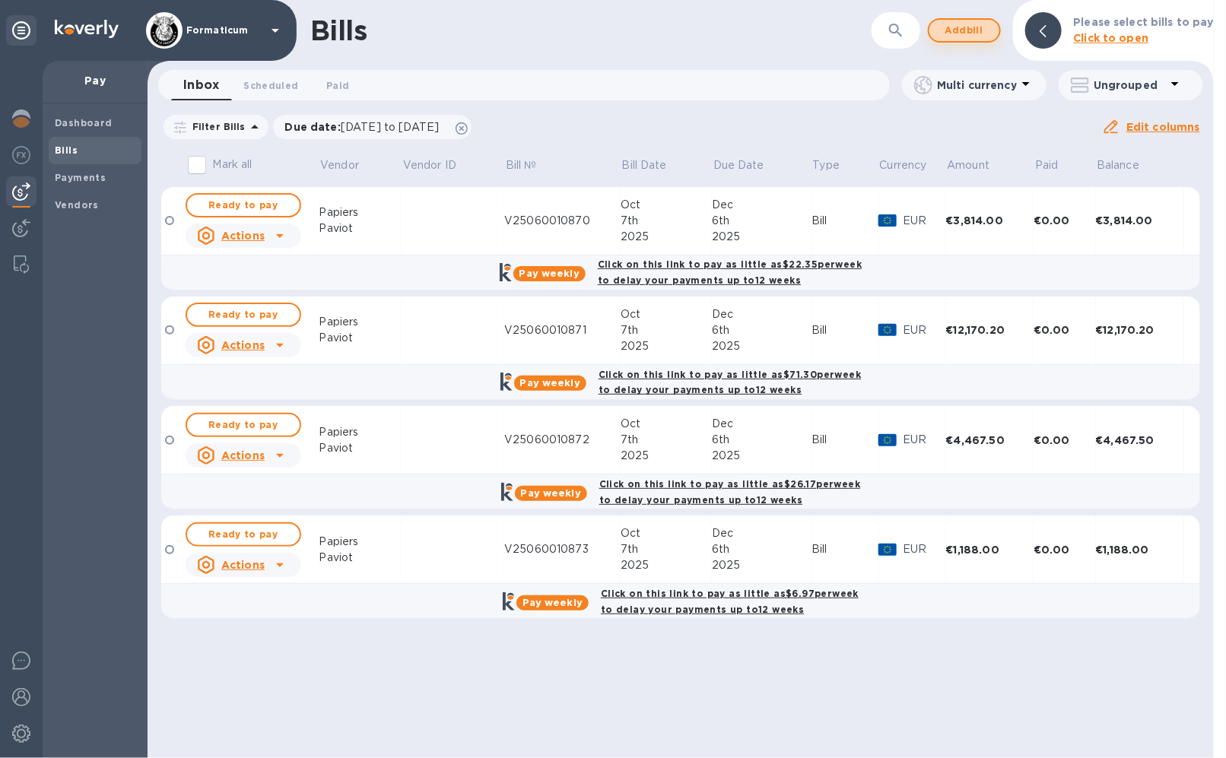
click at [978, 31] on span "Add bill" at bounding box center [964, 30] width 46 height 18
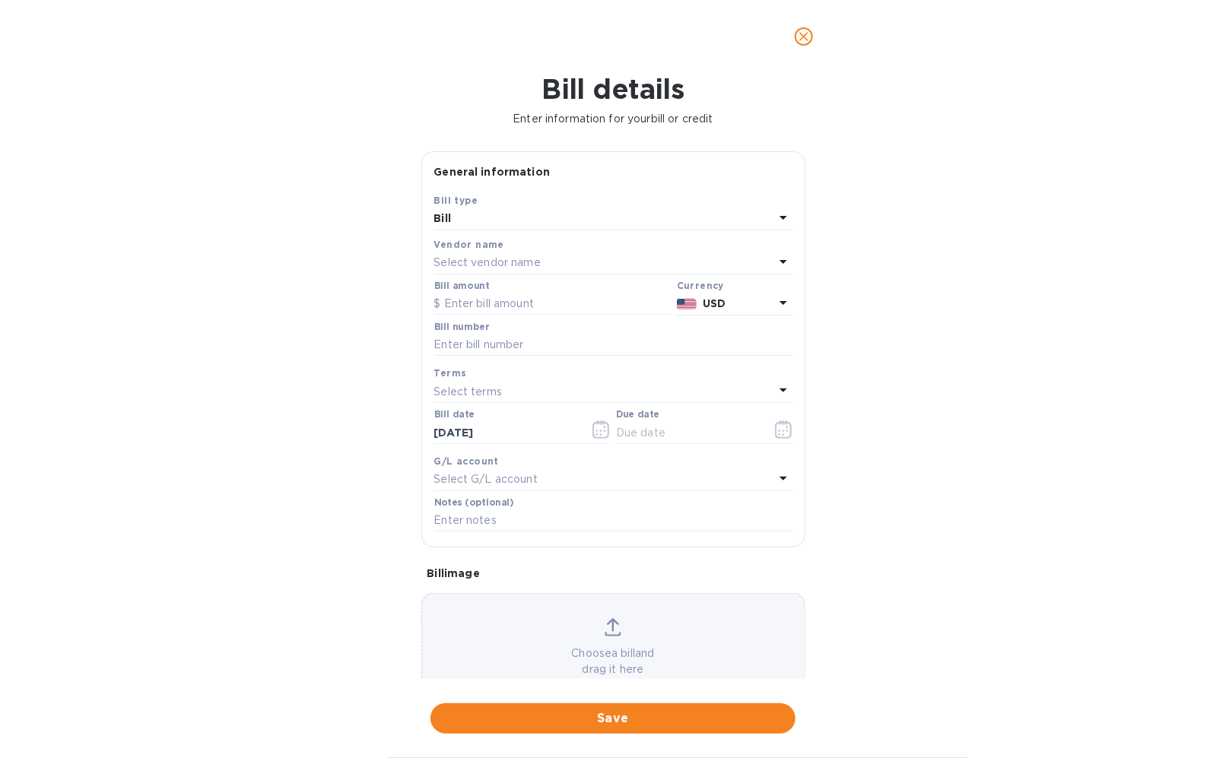
click at [583, 265] on div "Select vendor name" at bounding box center [604, 262] width 340 height 21
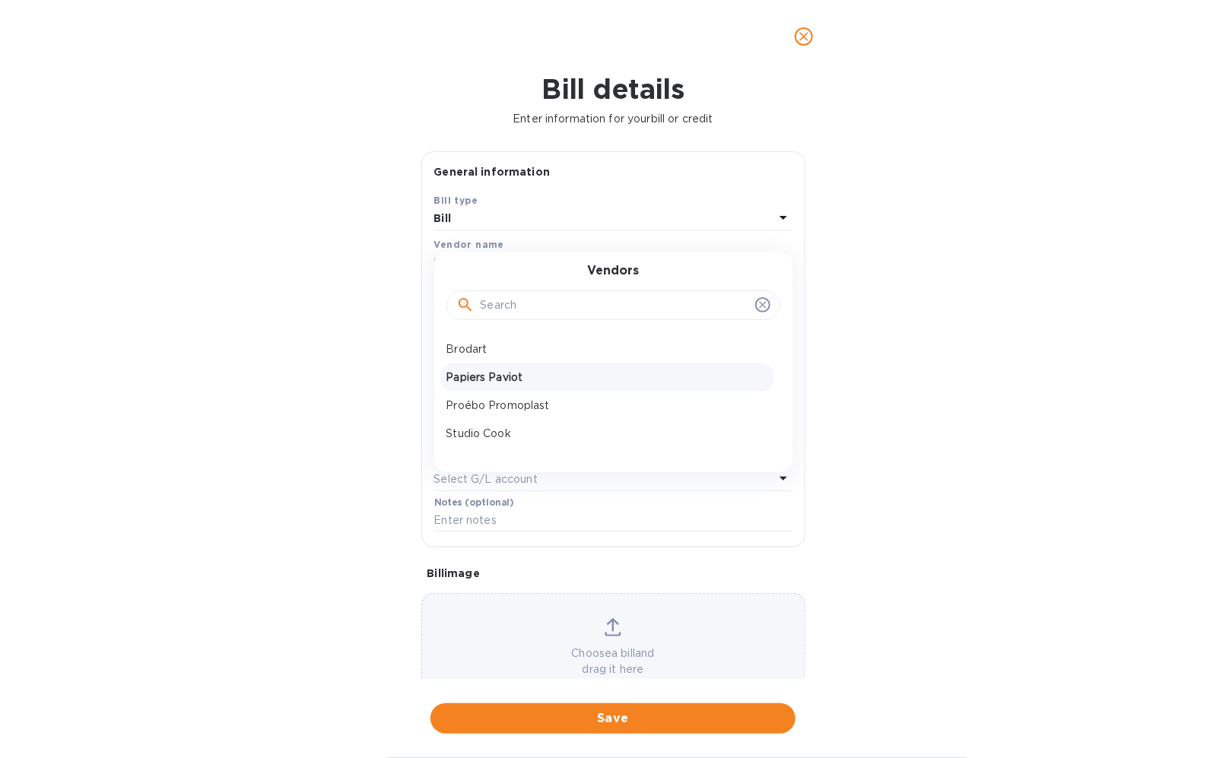
click at [503, 380] on p "Papiers Paviot" at bounding box center [607, 378] width 322 height 16
type input "[DATE]"
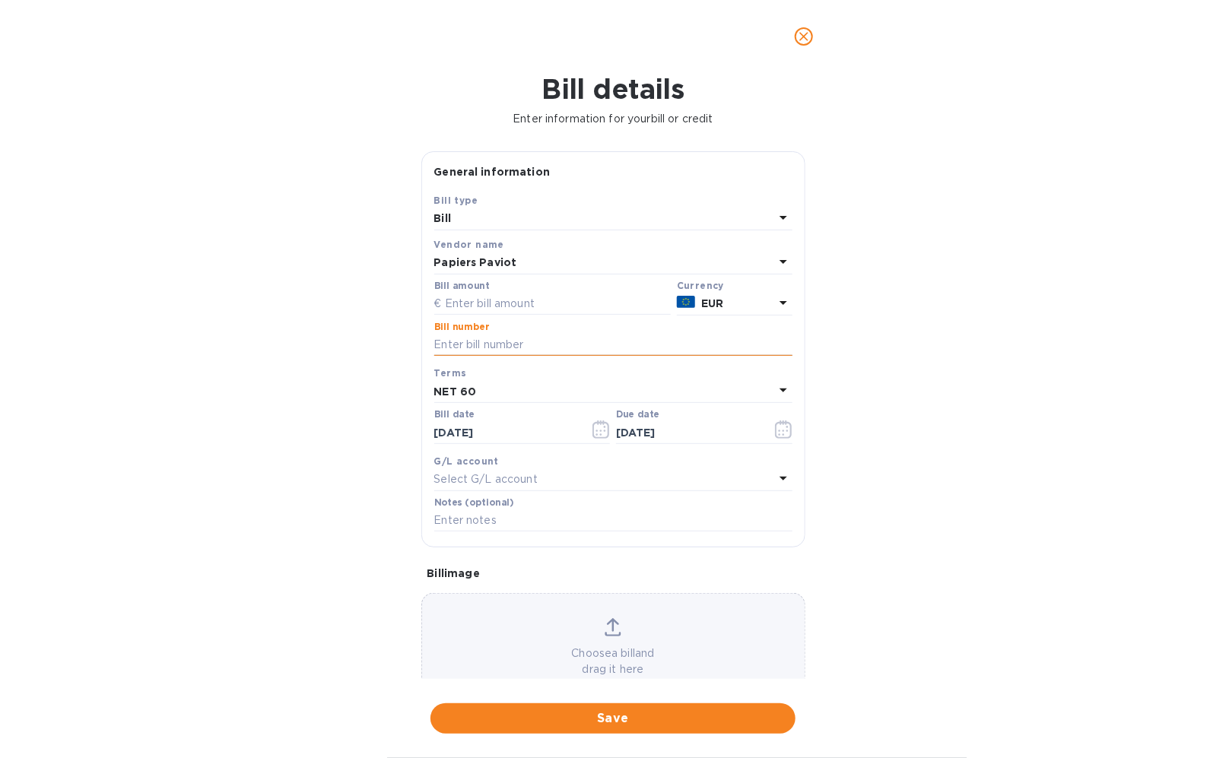
click at [505, 347] on input "text" at bounding box center [613, 345] width 358 height 23
paste input "V25060010874"
type input "V25060010874"
click at [497, 301] on input "text" at bounding box center [552, 304] width 236 height 23
type input "21,252.00"
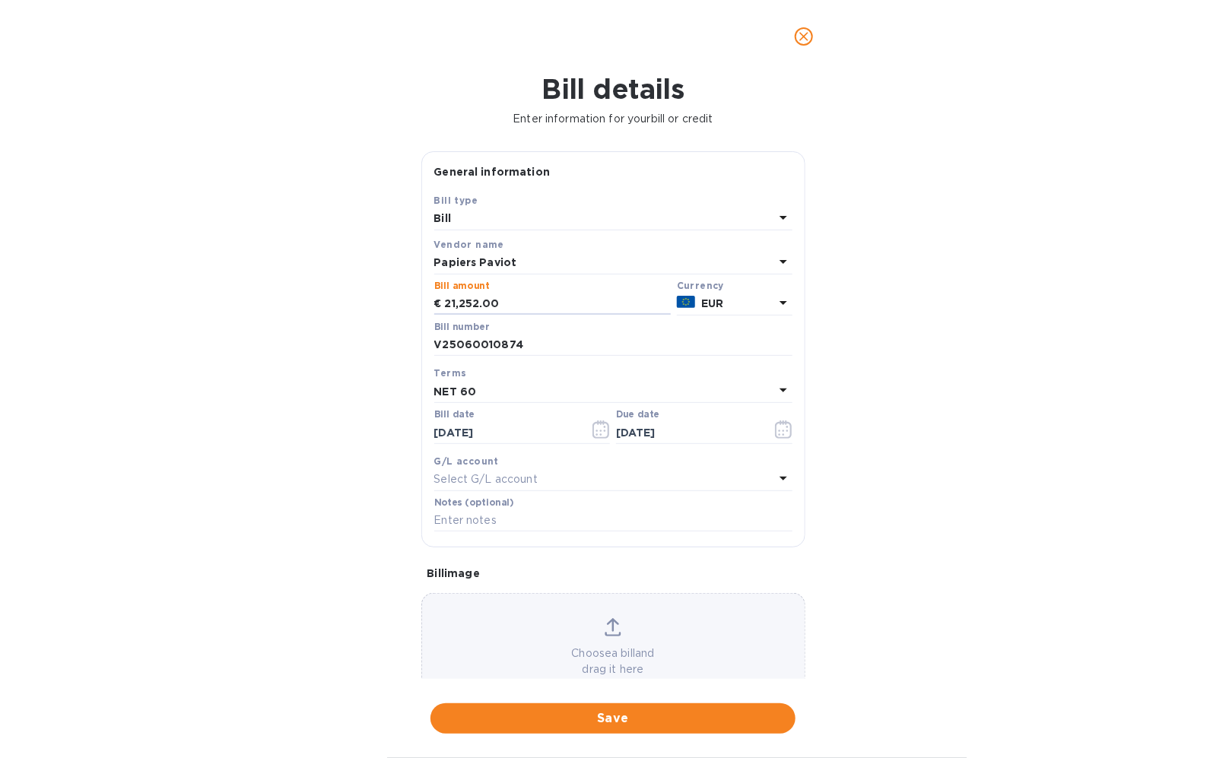
click at [617, 643] on div "Choose a bill and drag it here" at bounding box center [613, 647] width 382 height 59
click at [738, 720] on span "Save" at bounding box center [613, 718] width 341 height 18
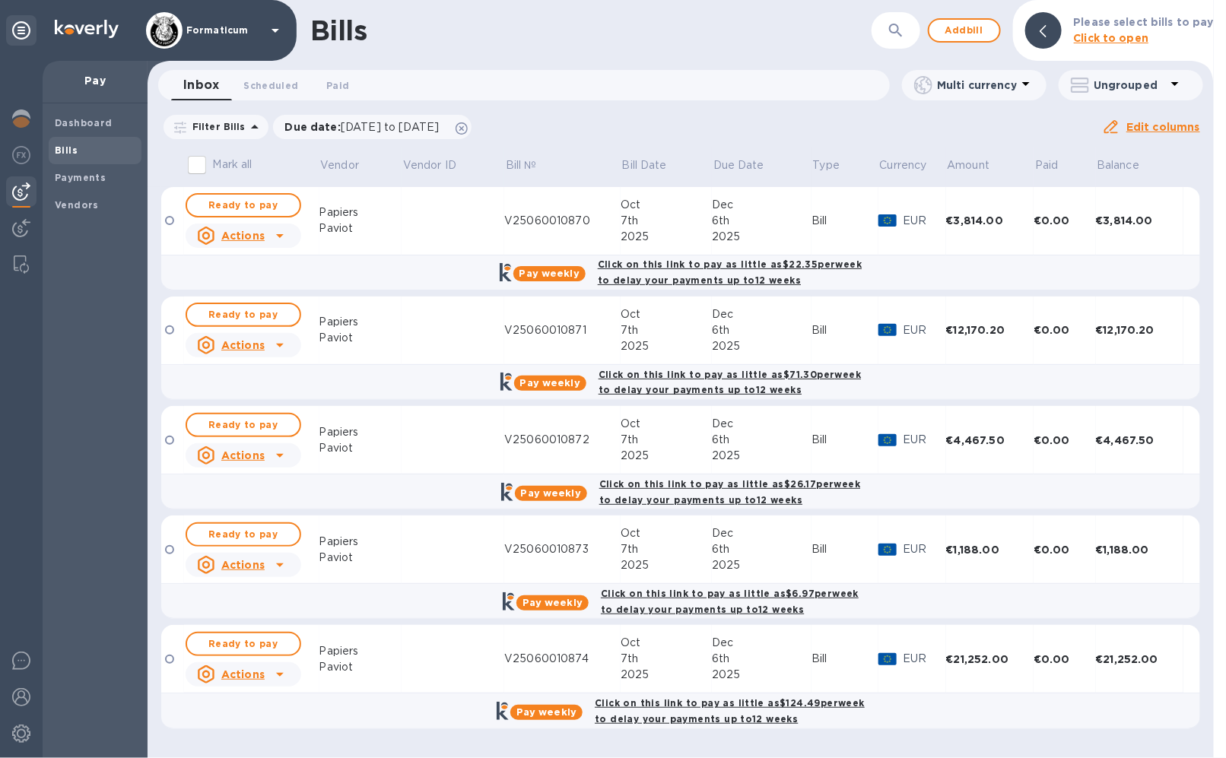
click at [198, 164] on input "Mark all" at bounding box center [197, 165] width 32 height 32
click at [193, 161] on input "Mark all" at bounding box center [197, 165] width 32 height 32
checkbox input "true"
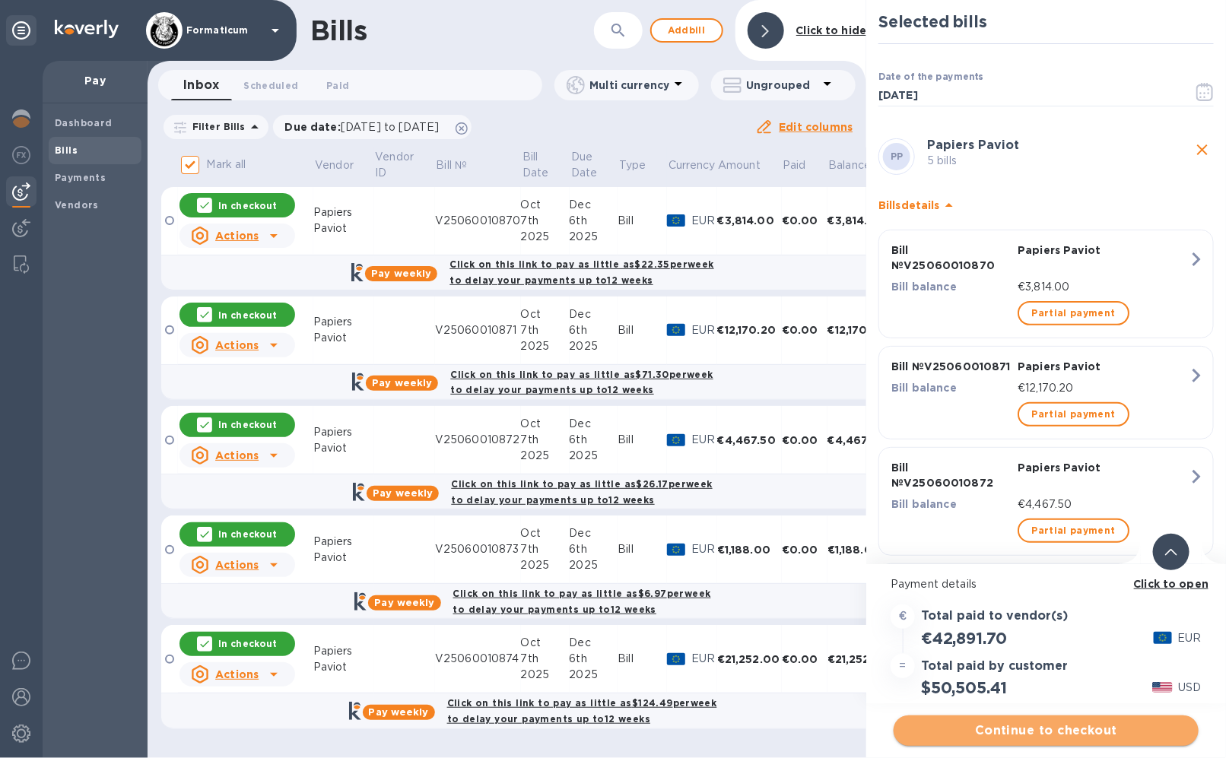
click at [1068, 732] on span "Continue to checkout" at bounding box center [1046, 731] width 281 height 18
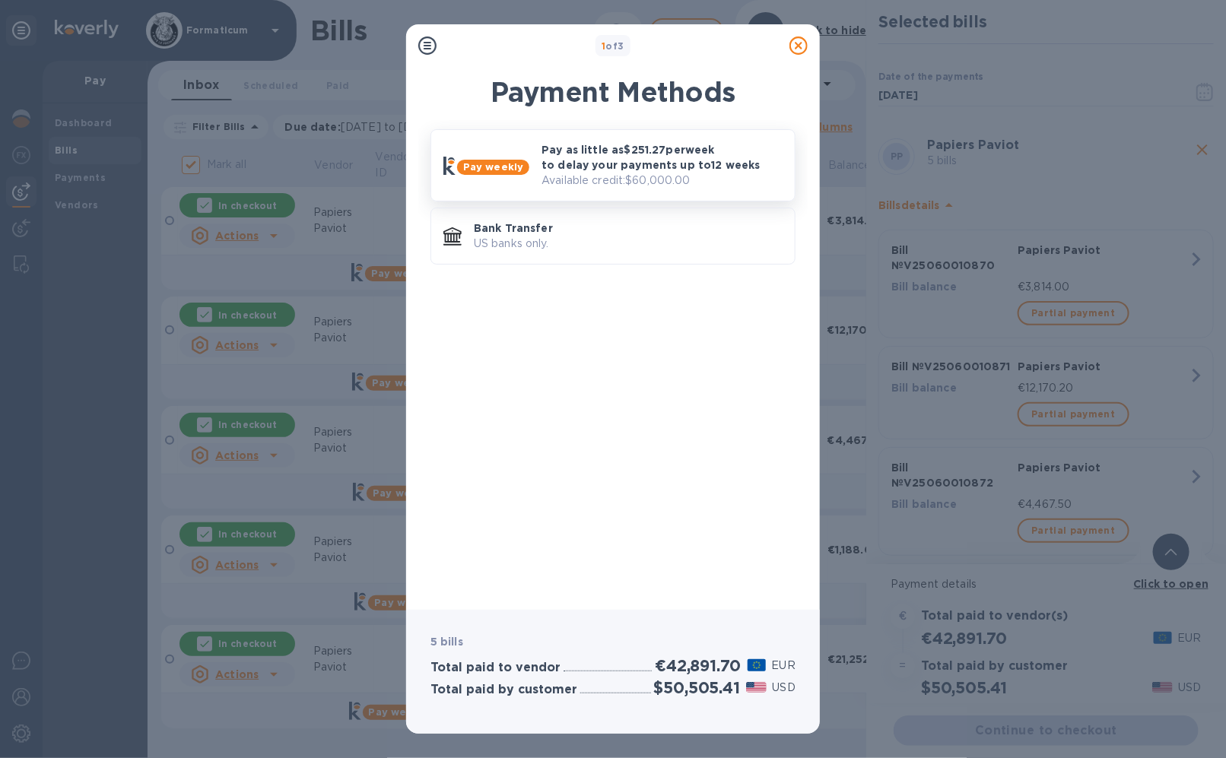
click at [621, 172] on p "Pay as little as $251.27 per week to delay your payments up to 12 weeks" at bounding box center [661, 157] width 241 height 30
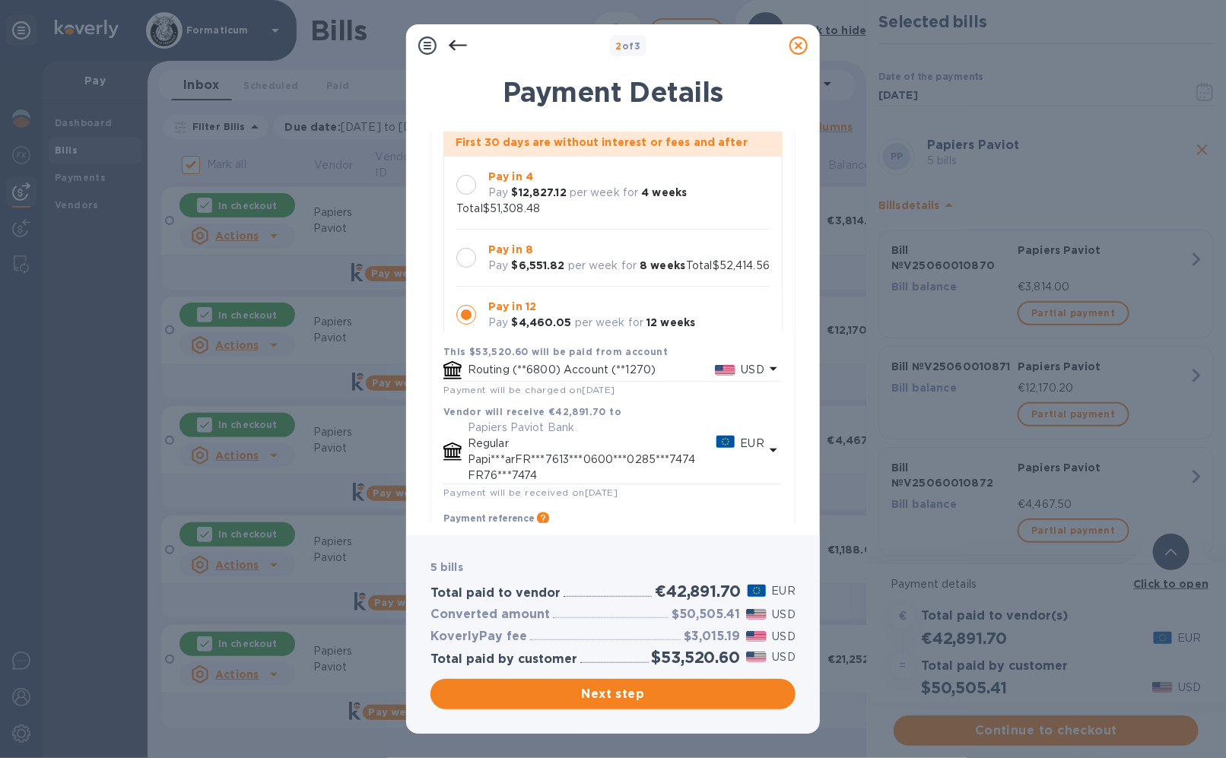
scroll to position [43, 0]
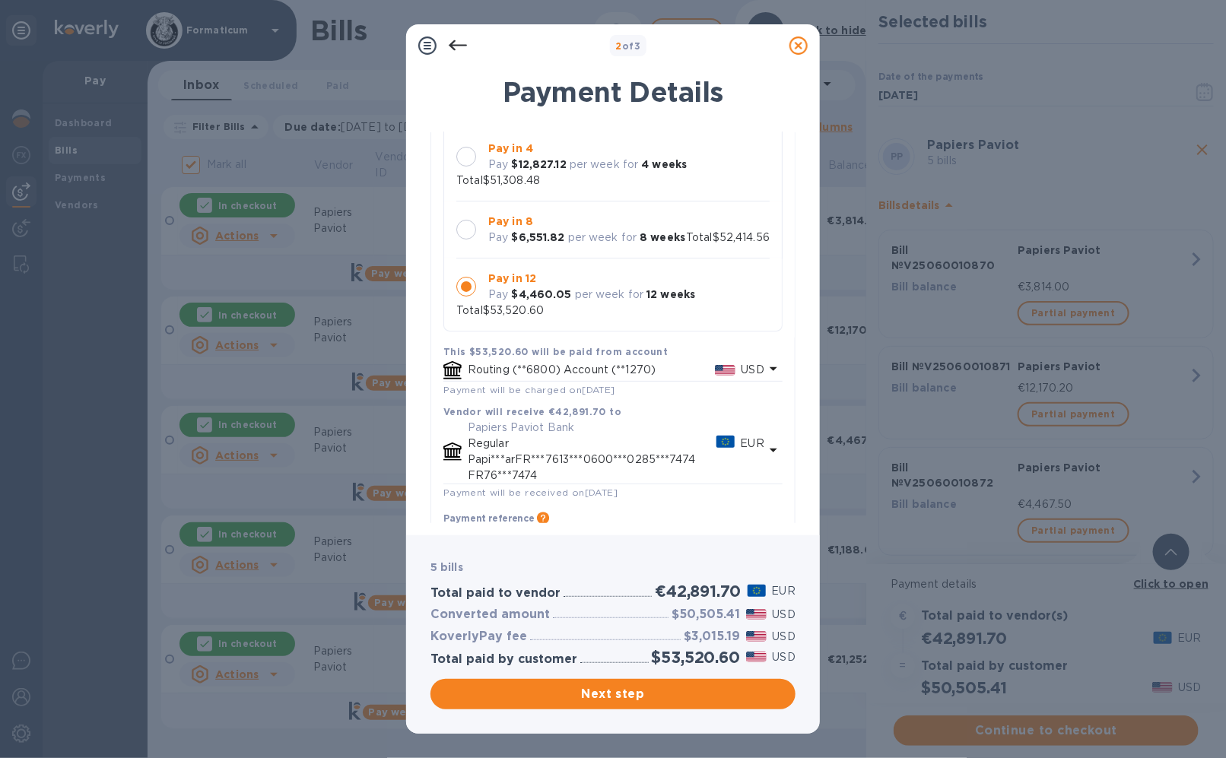
click at [700, 298] on div "Pay in 12 Pay $4,460.05 per week for 12 weeks Total $53,520.60" at bounding box center [612, 295] width 313 height 48
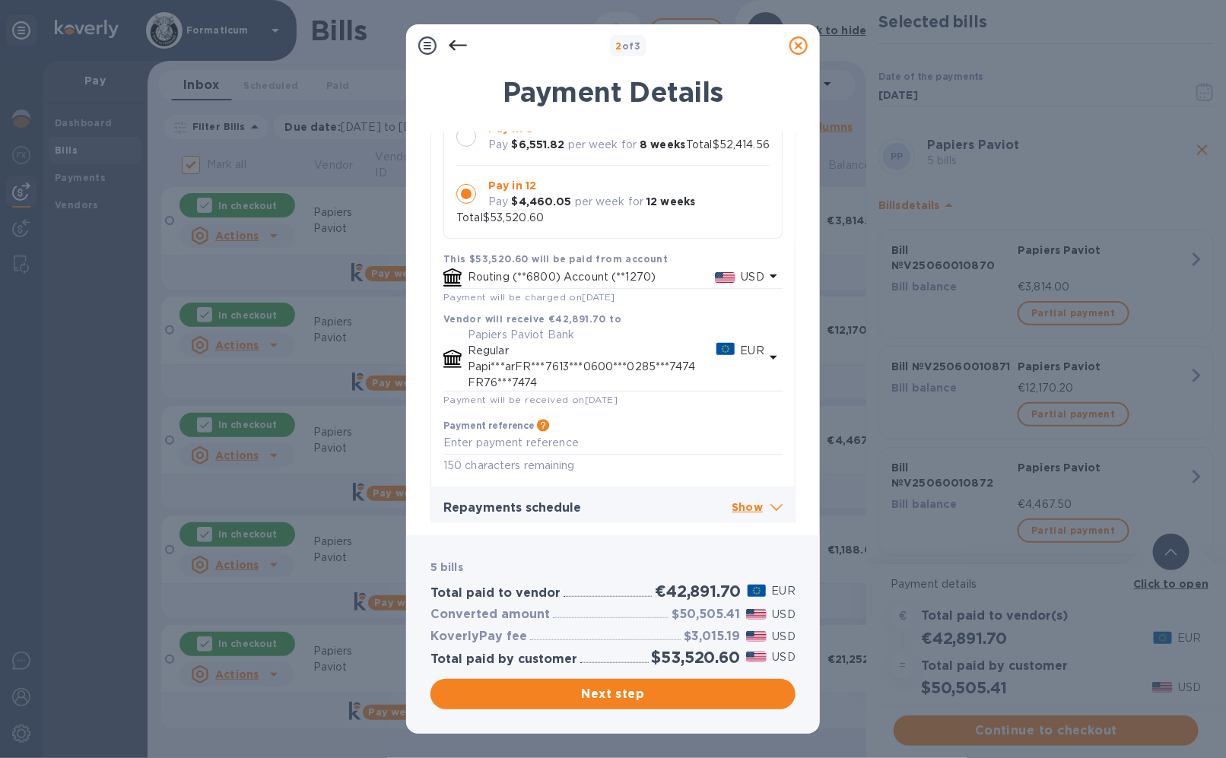
scroll to position [242, 0]
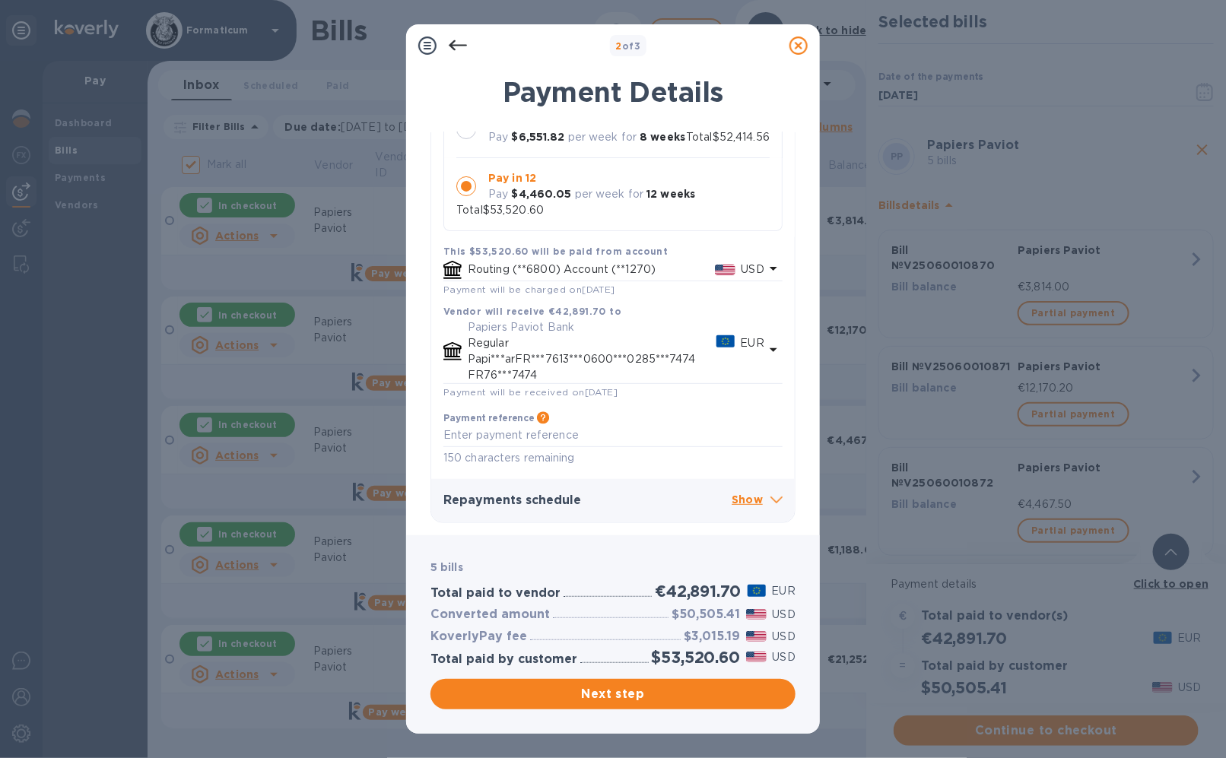
click at [739, 498] on p "Show" at bounding box center [756, 500] width 51 height 19
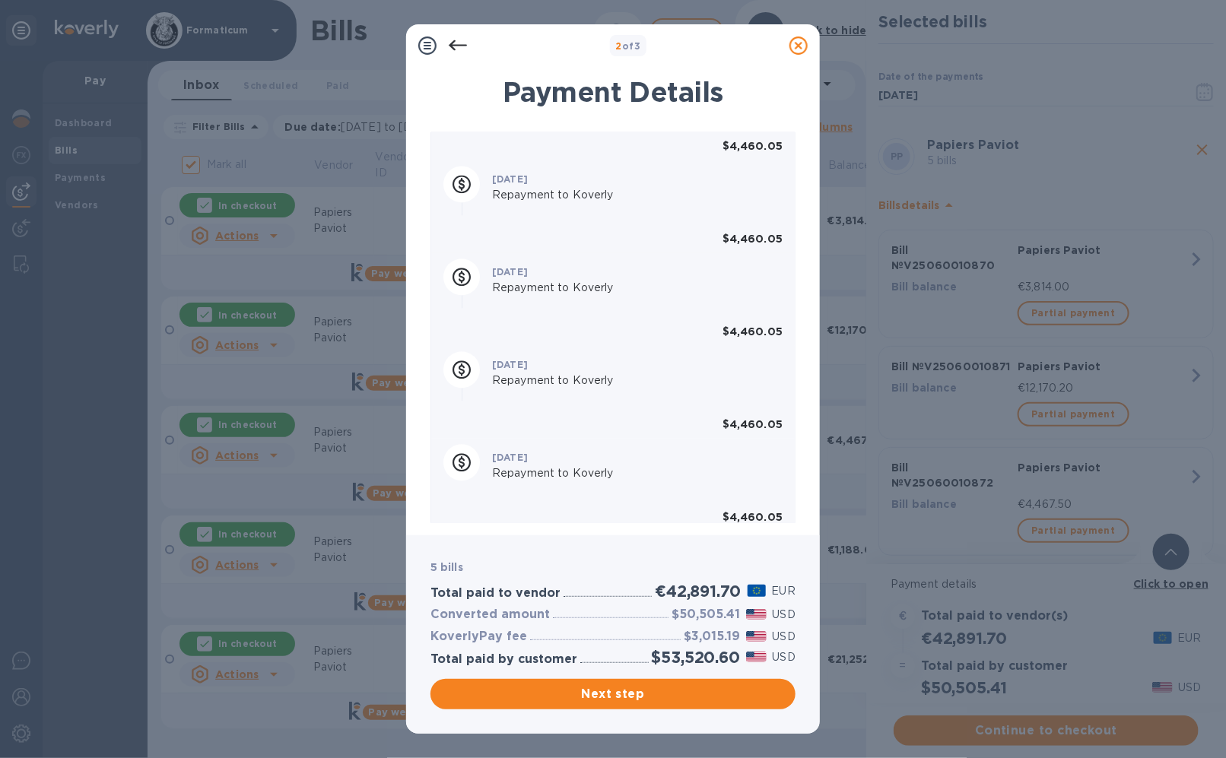
scroll to position [1505, 0]
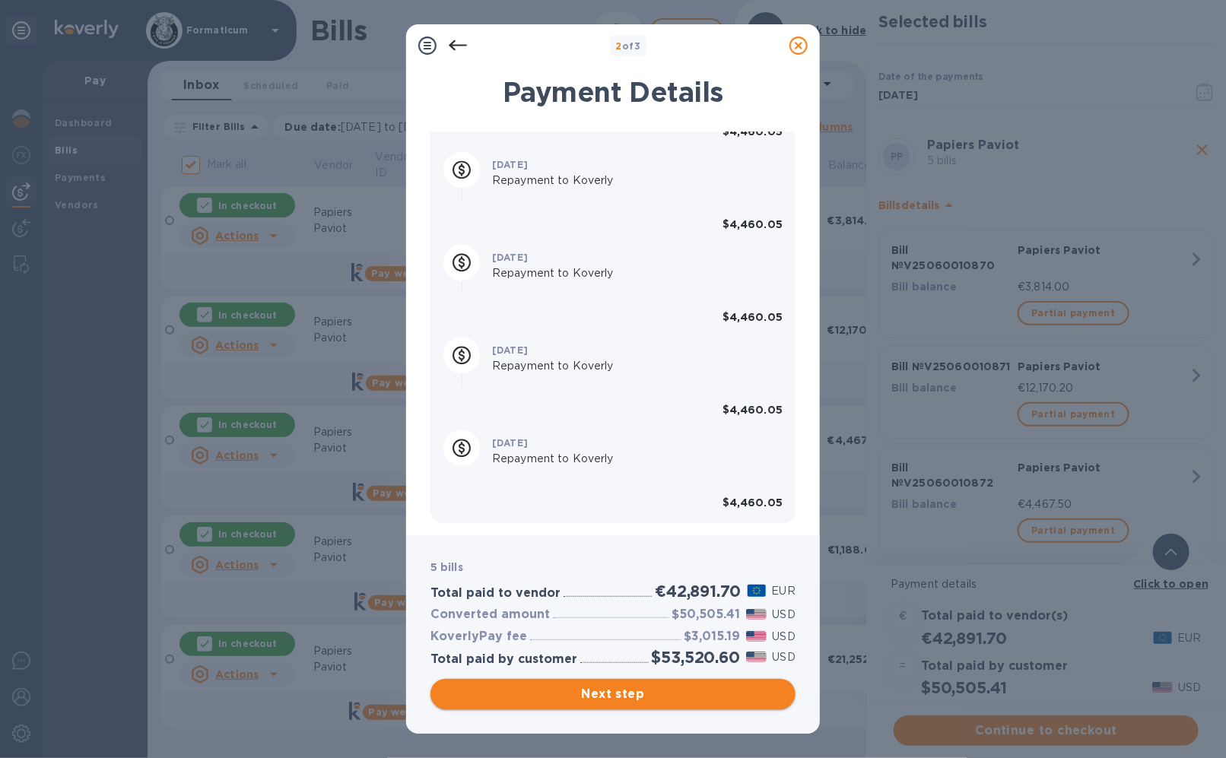
click at [669, 692] on span "Next step" at bounding box center [613, 694] width 341 height 18
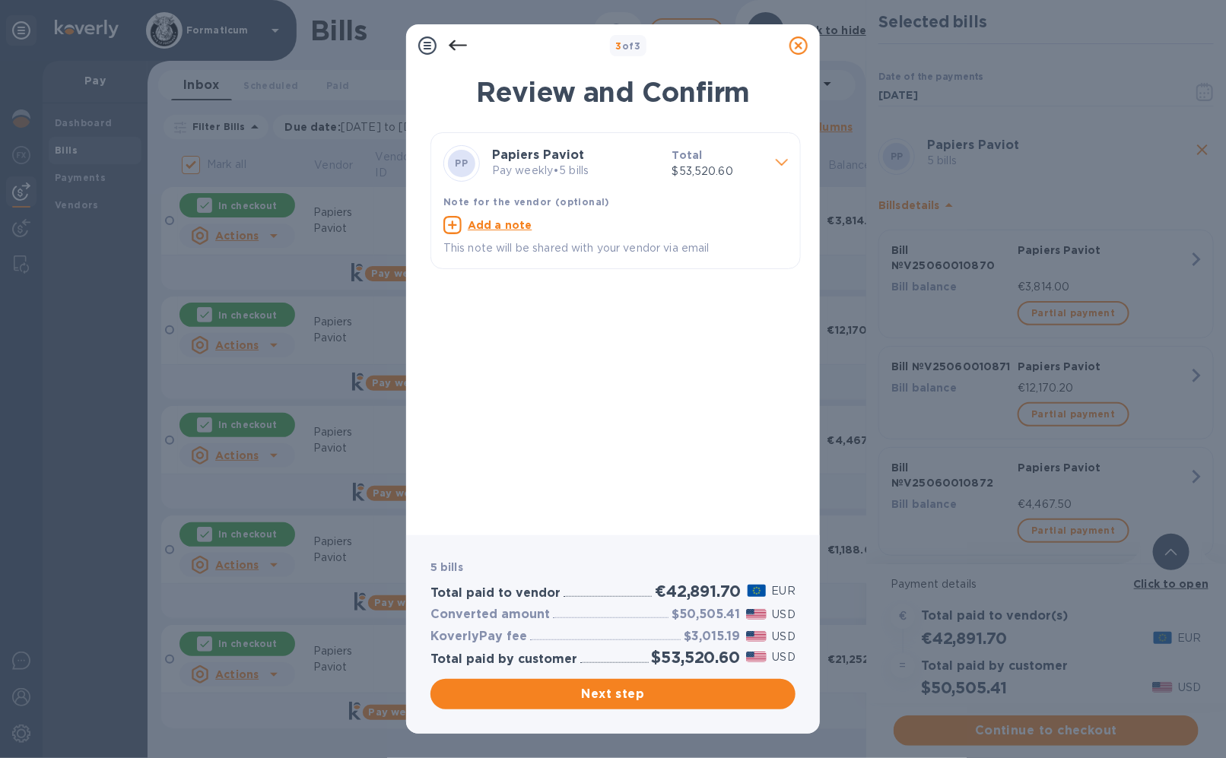
click at [769, 159] on div at bounding box center [781, 164] width 24 height 27
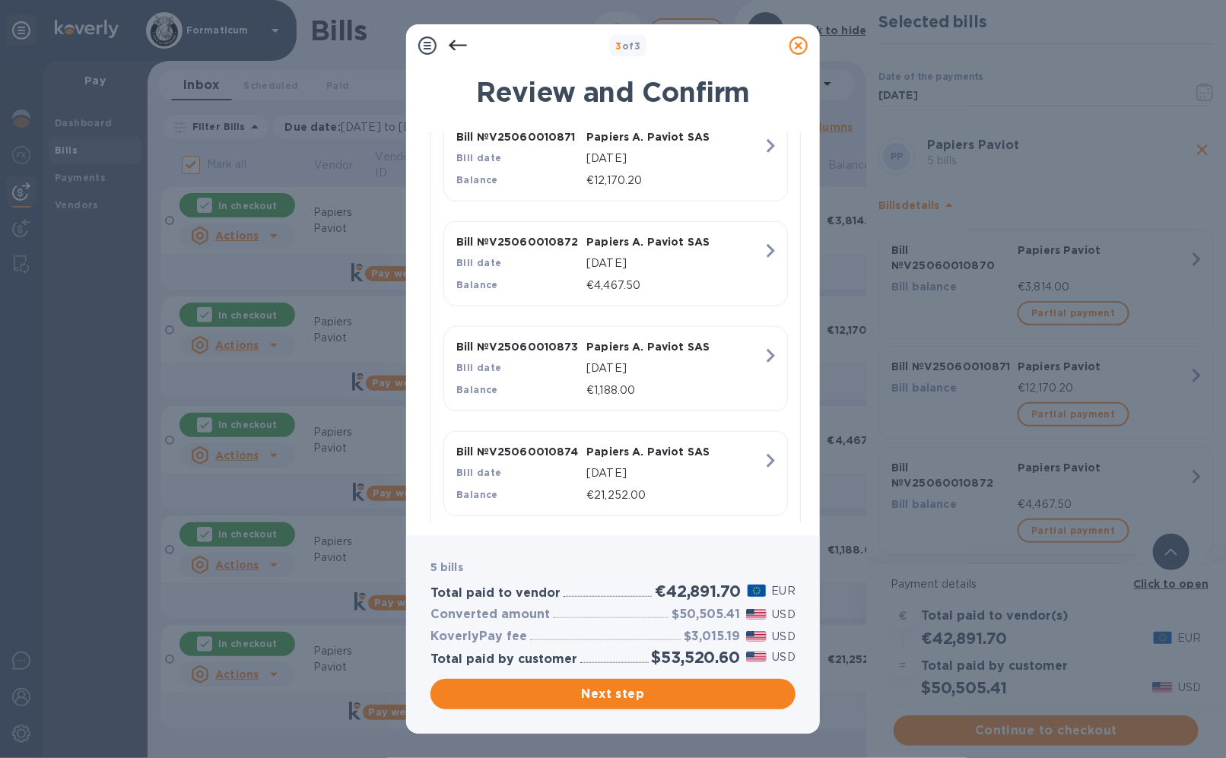
scroll to position [437, 0]
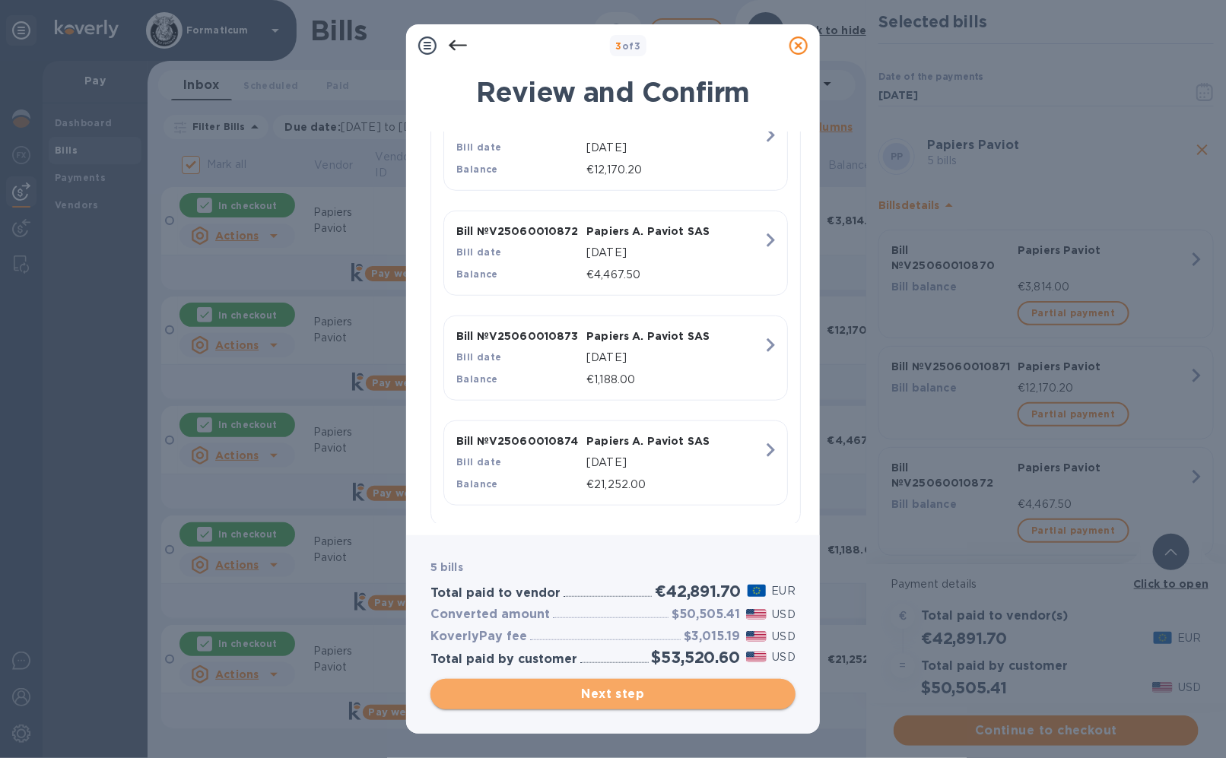
click at [647, 690] on span "Next step" at bounding box center [613, 694] width 341 height 18
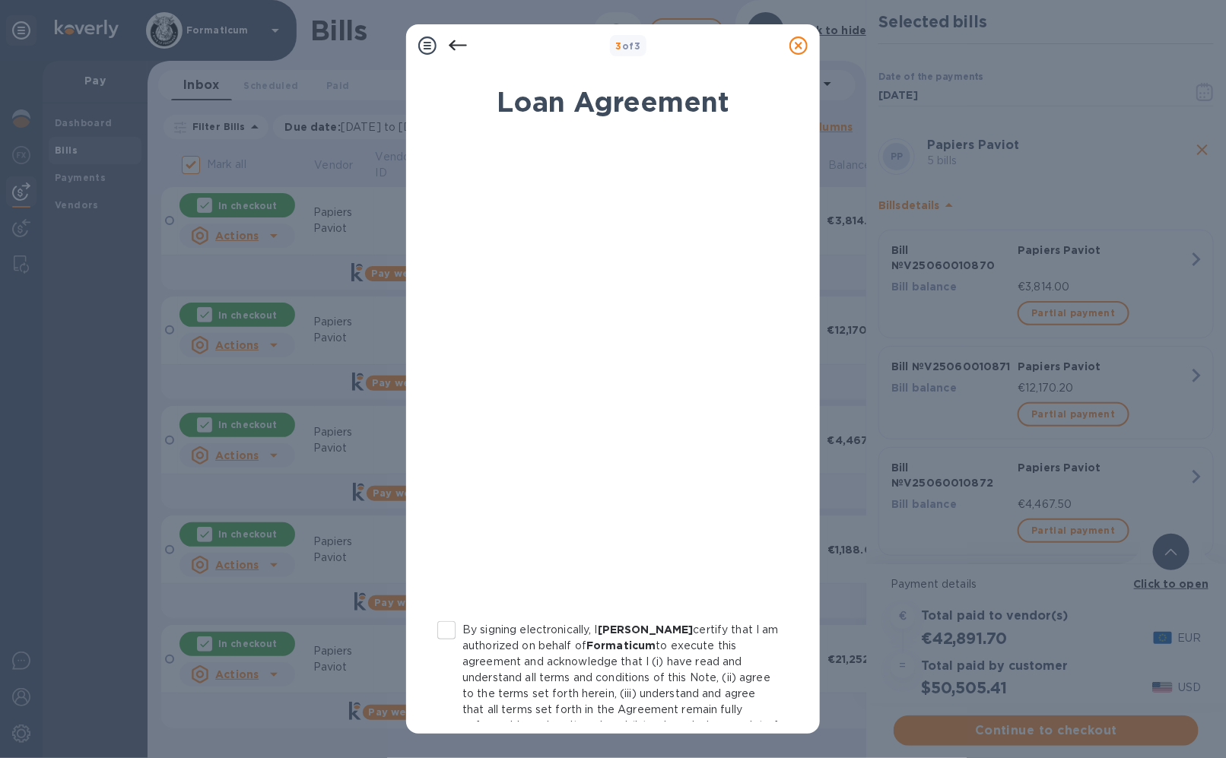
click at [800, 46] on icon at bounding box center [798, 45] width 18 height 18
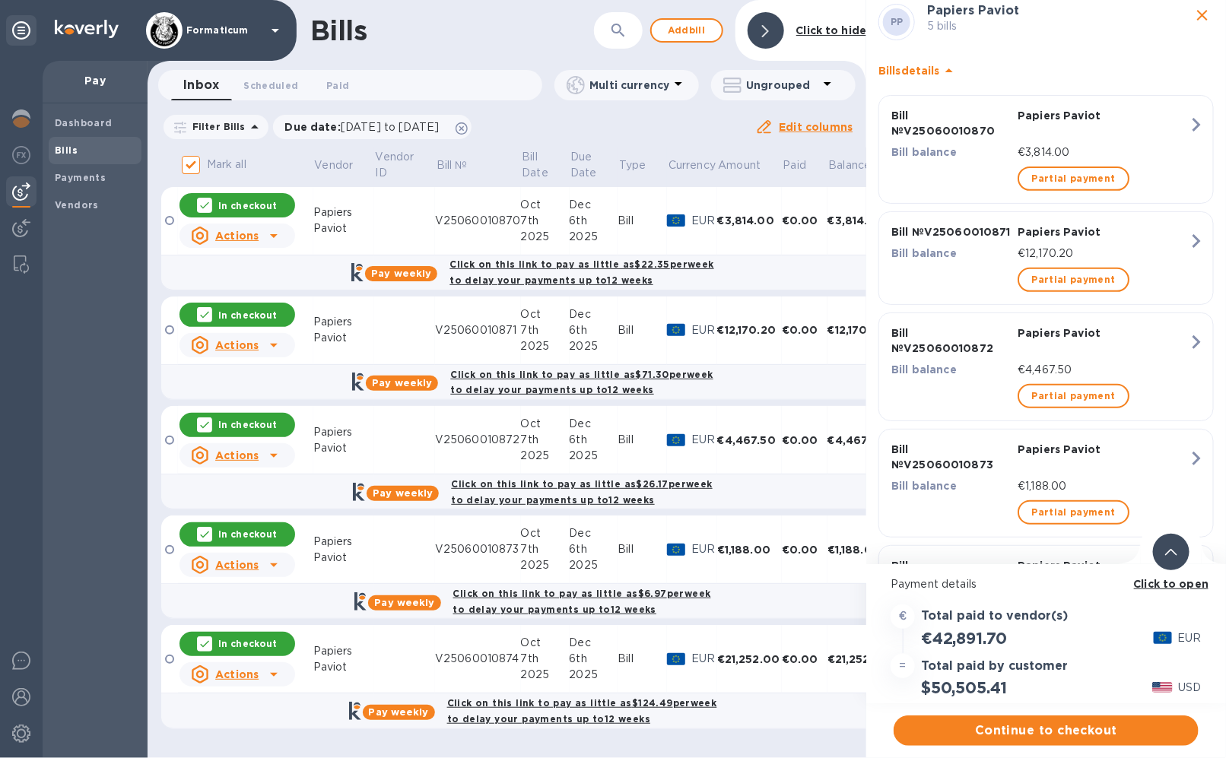
scroll to position [221, 0]
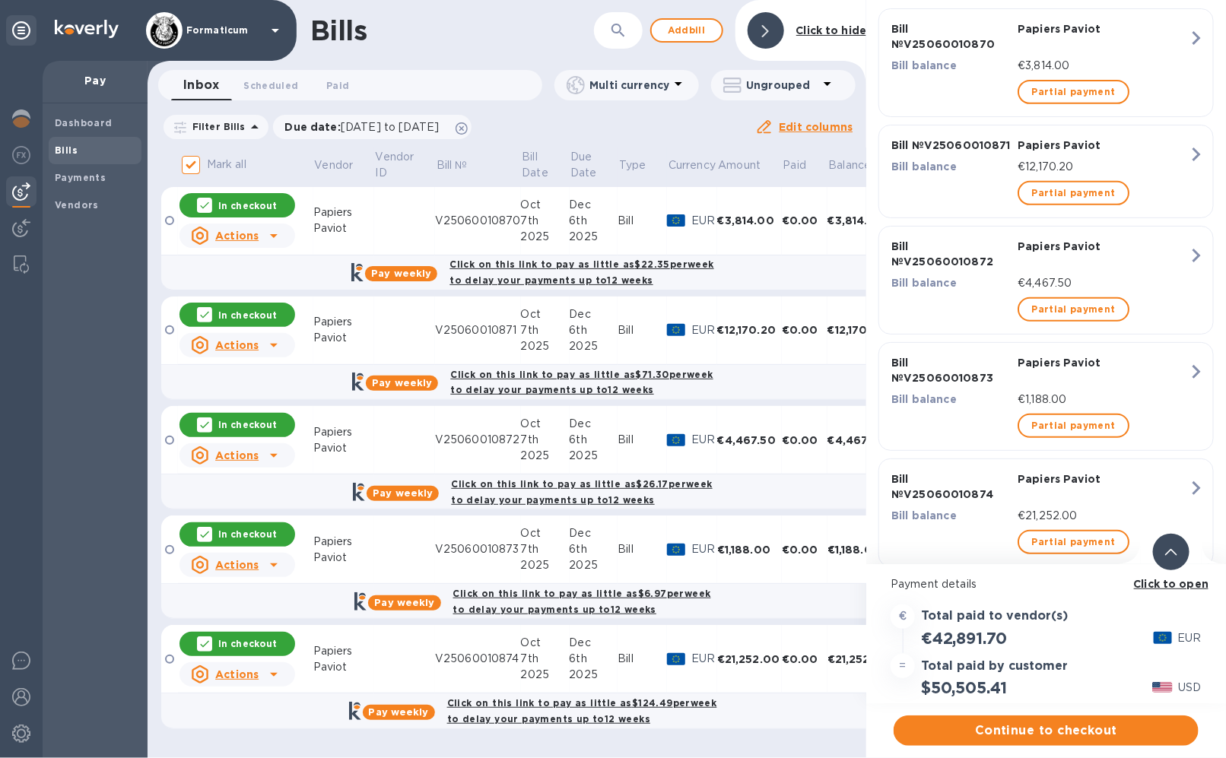
click at [1188, 583] on b "Click to open" at bounding box center [1171, 584] width 75 height 12
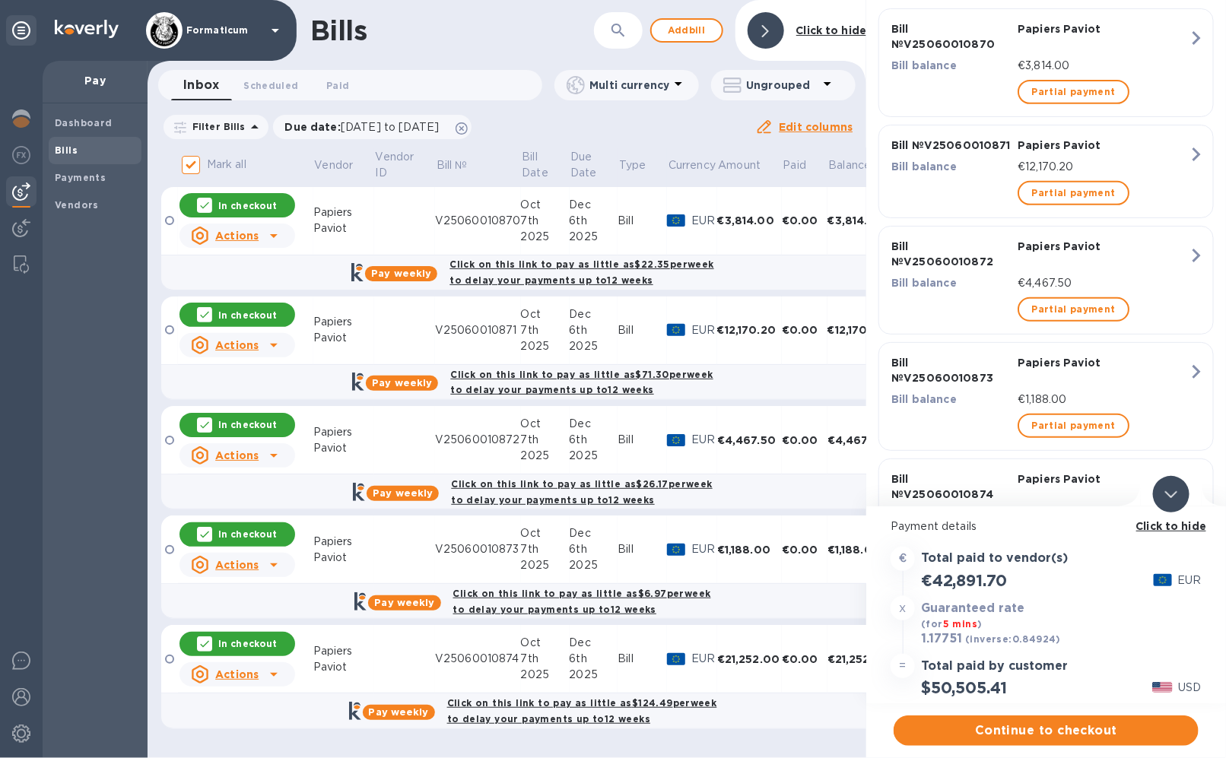
click at [1033, 639] on b "(inverse: 0.84924 )" at bounding box center [1013, 638] width 96 height 11
click at [944, 644] on h3 "1.17751" at bounding box center [941, 639] width 41 height 15
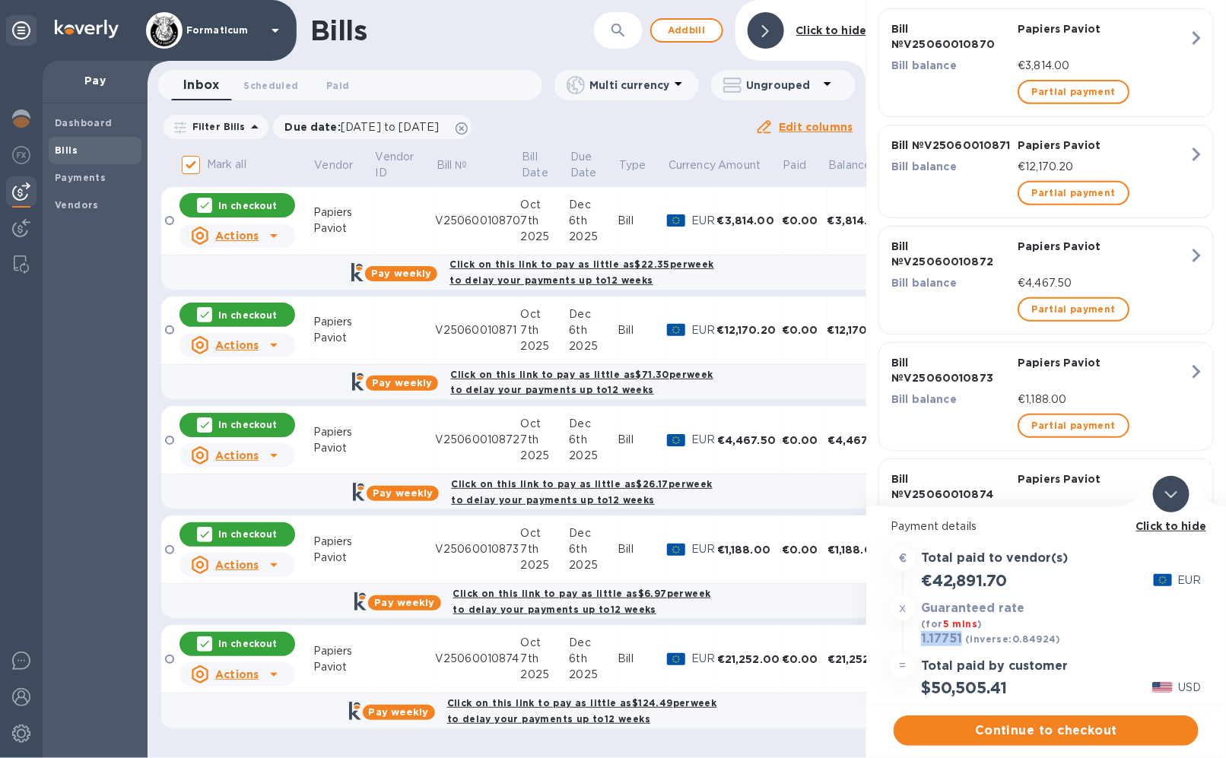
copy h3 "1.17751"
click at [1048, 721] on button "Continue to checkout" at bounding box center [1045, 731] width 305 height 30
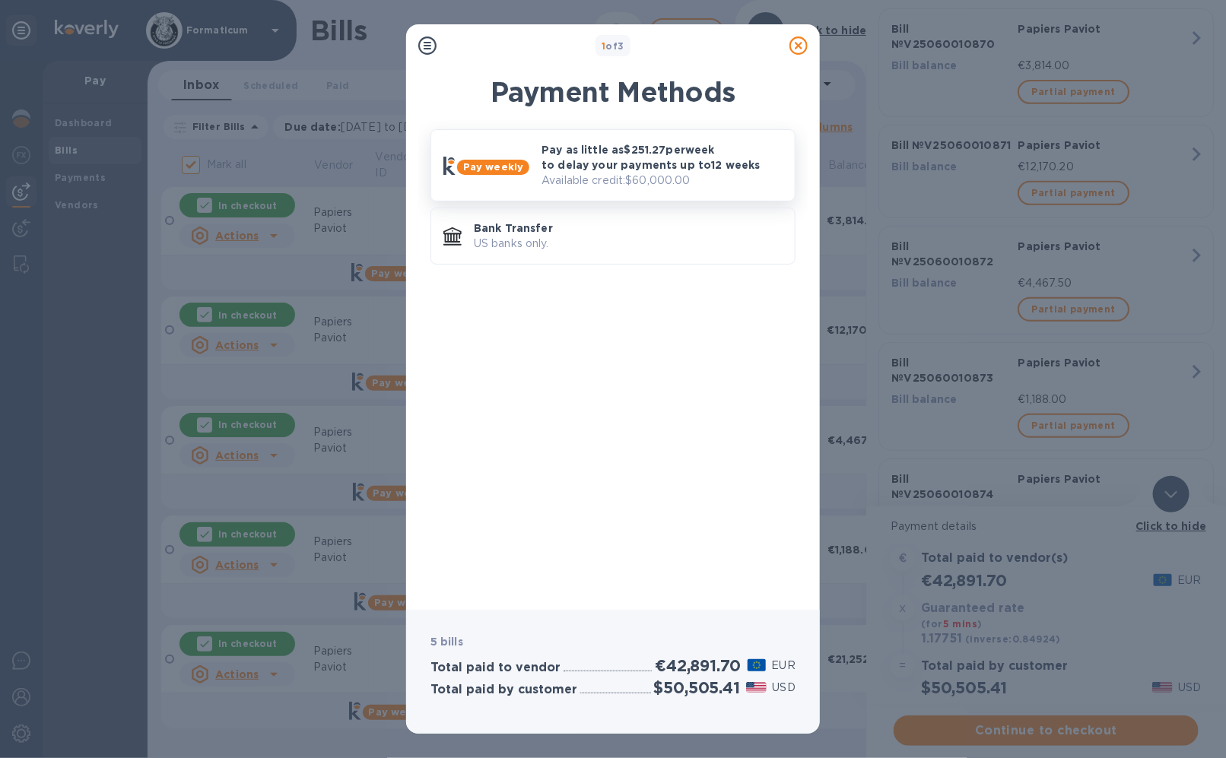
click at [623, 150] on p "Pay as little as $251.27 per week to delay your payments up to 12 weeks" at bounding box center [661, 157] width 241 height 30
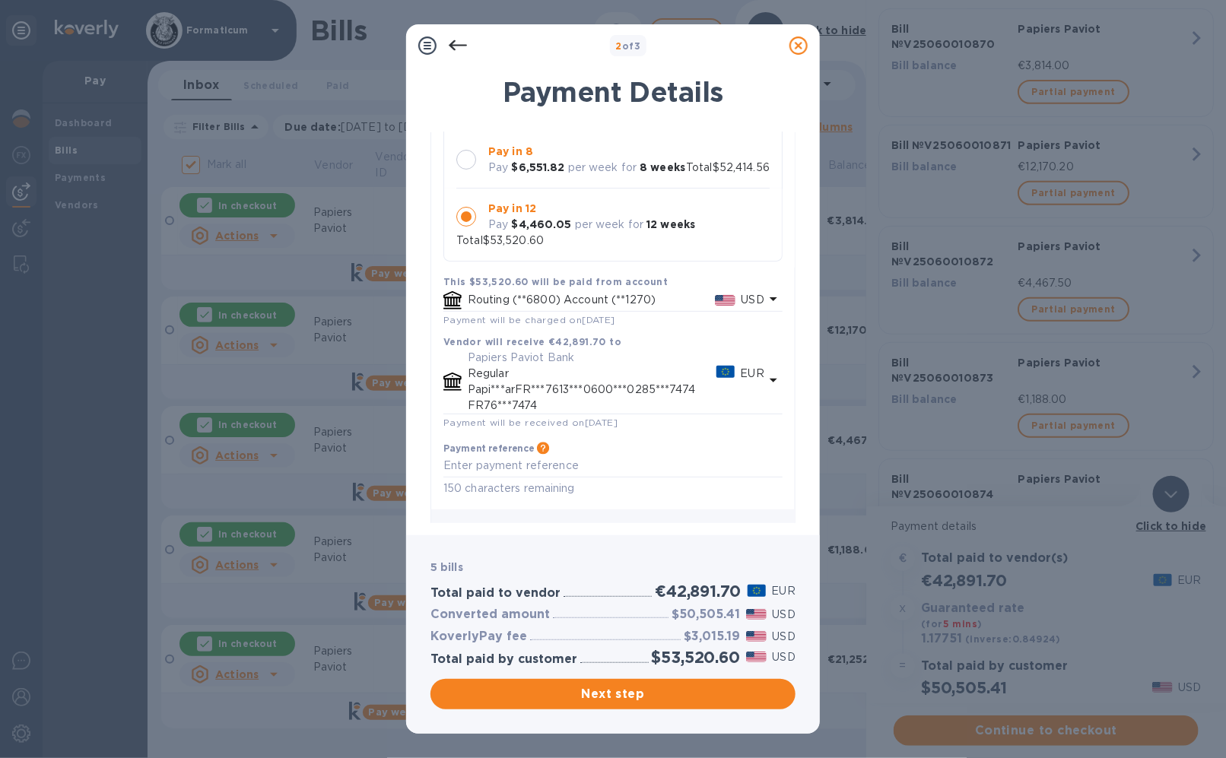
scroll to position [233, 0]
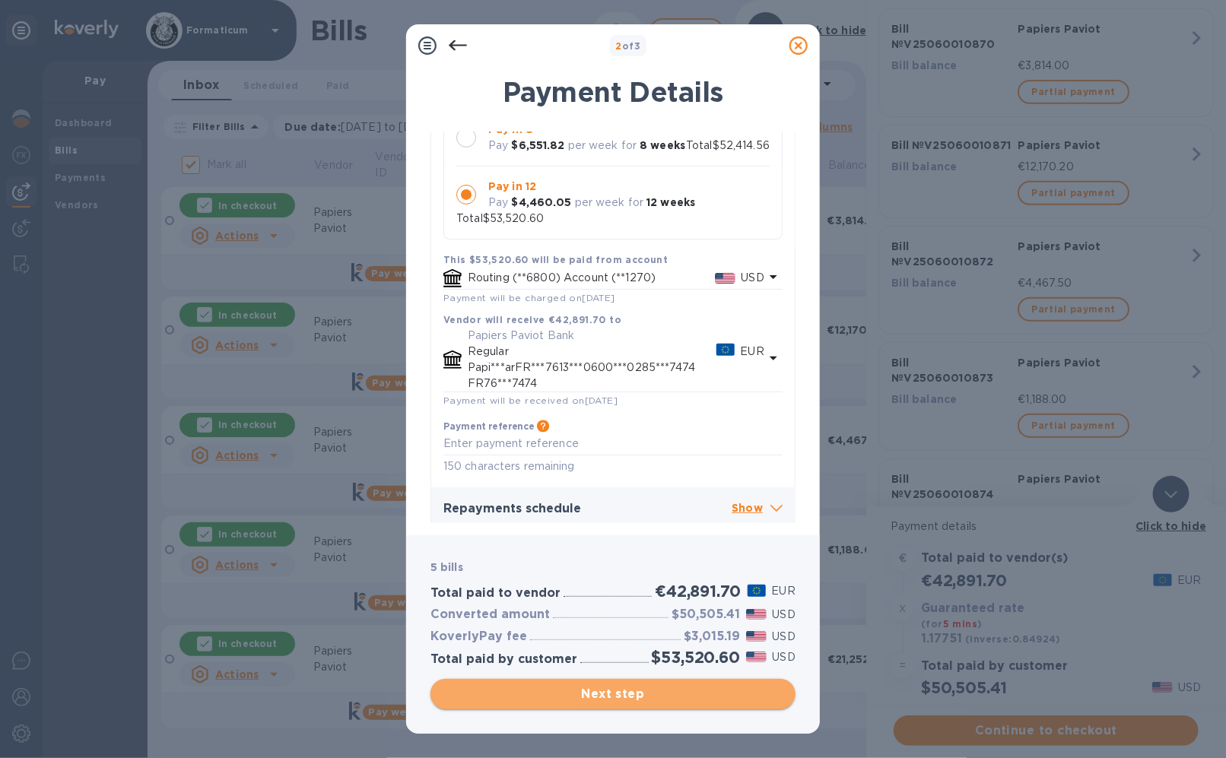
click at [684, 690] on span "Next step" at bounding box center [613, 694] width 341 height 18
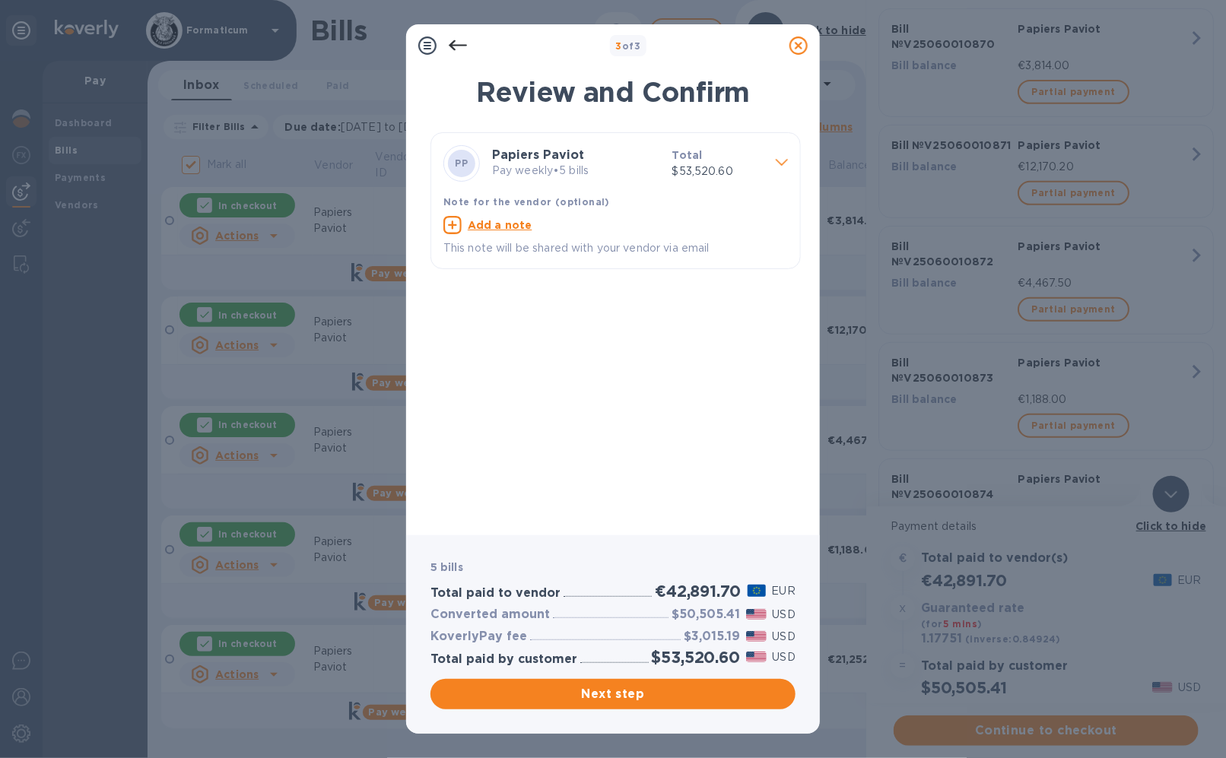
click at [778, 157] on span at bounding box center [782, 161] width 12 height 14
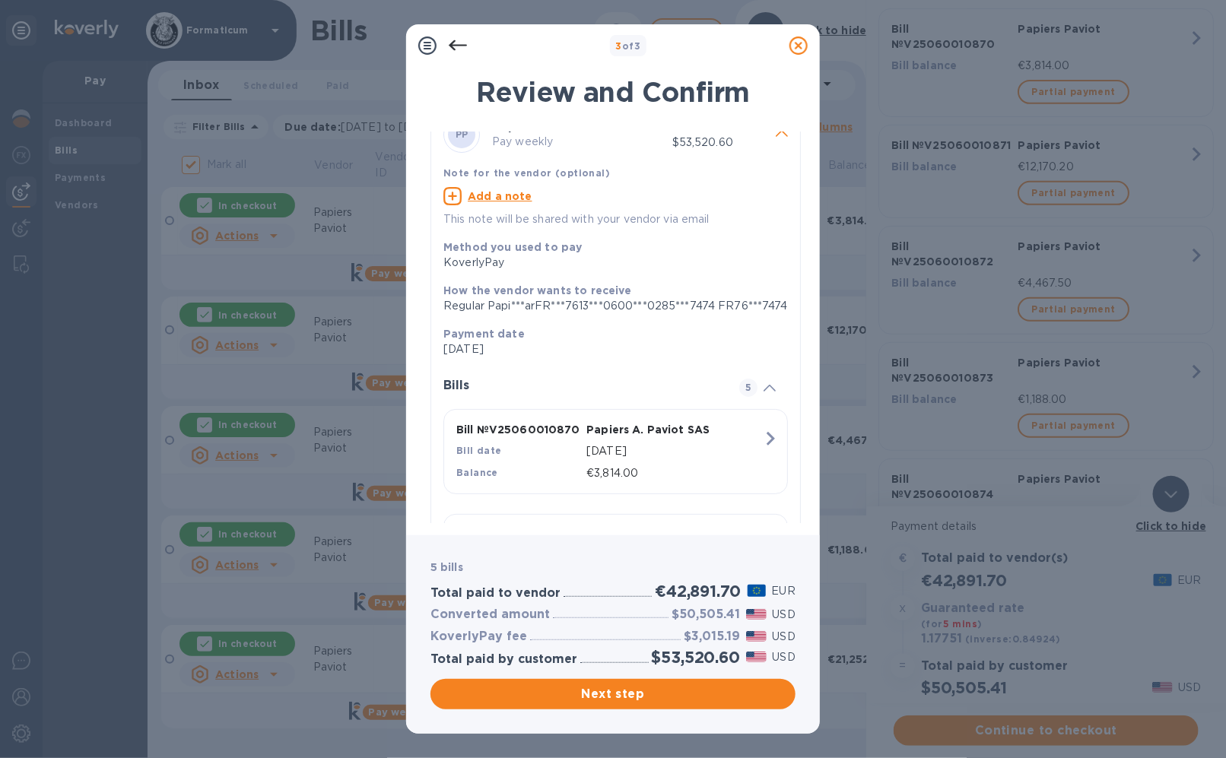
scroll to position [0, 0]
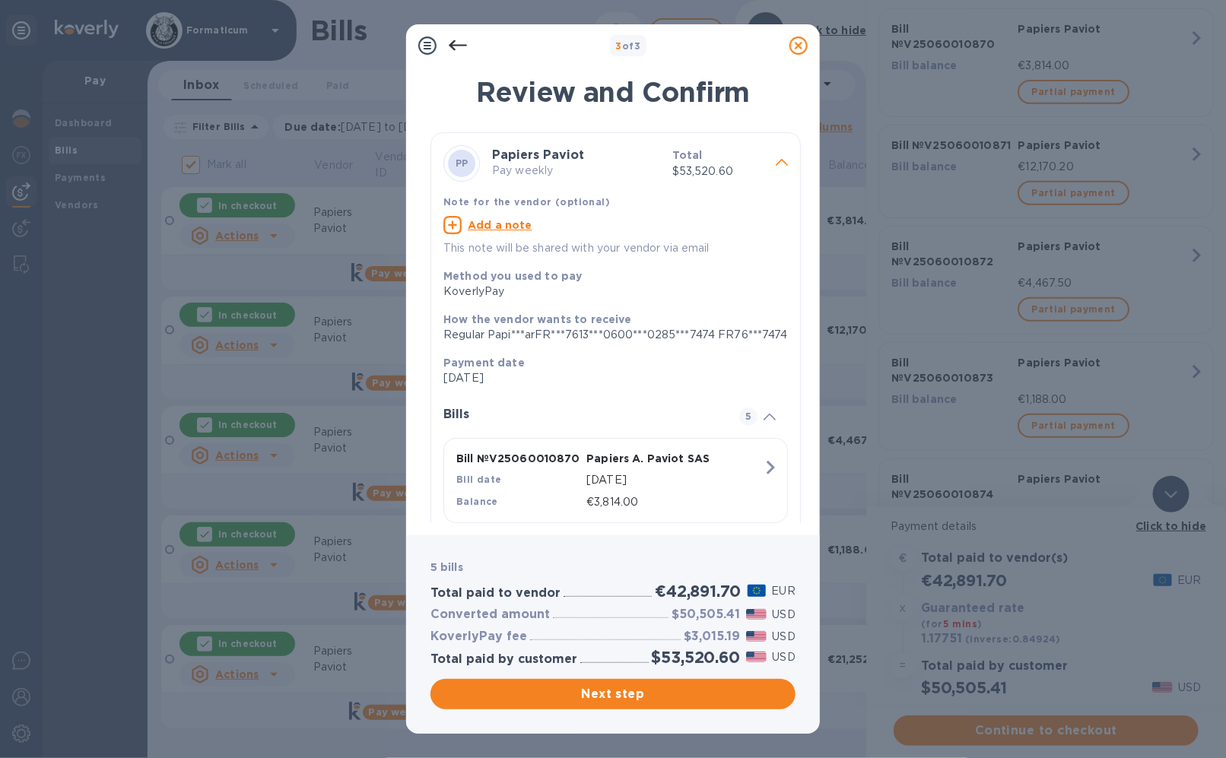
click at [780, 157] on span at bounding box center [782, 161] width 12 height 14
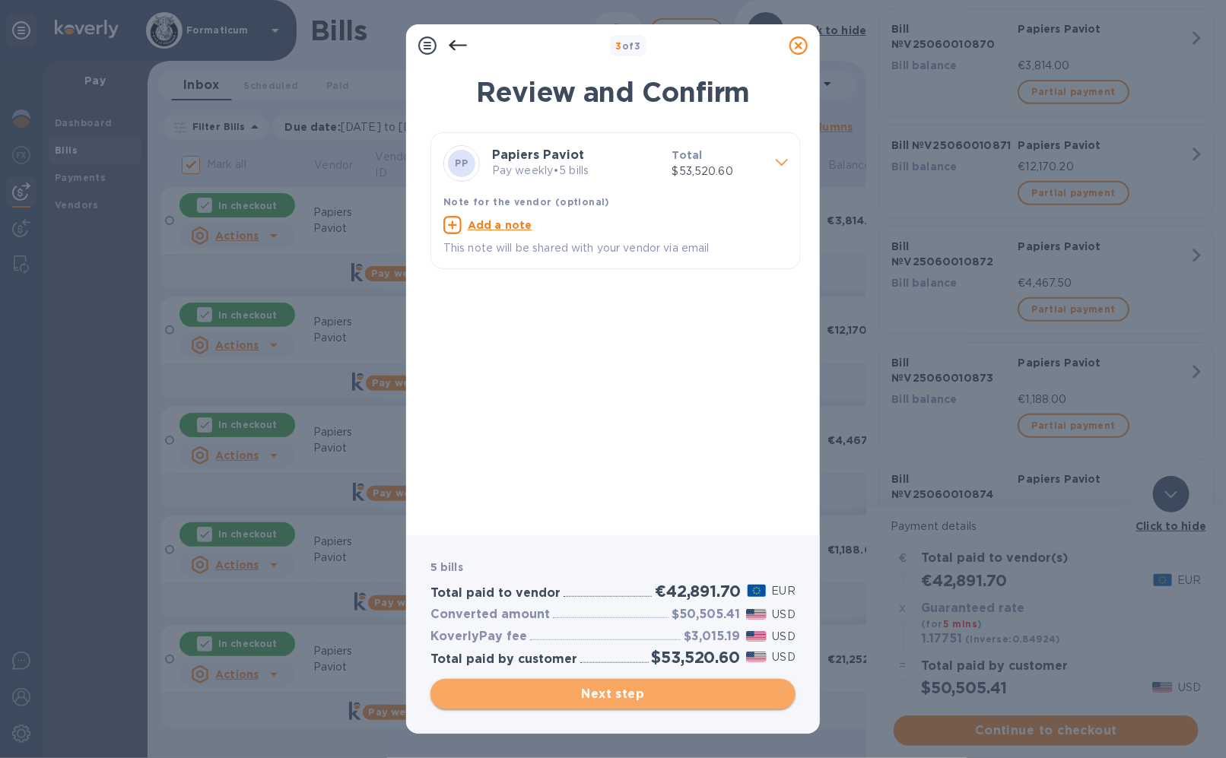
click at [642, 694] on span "Next step" at bounding box center [613, 694] width 341 height 18
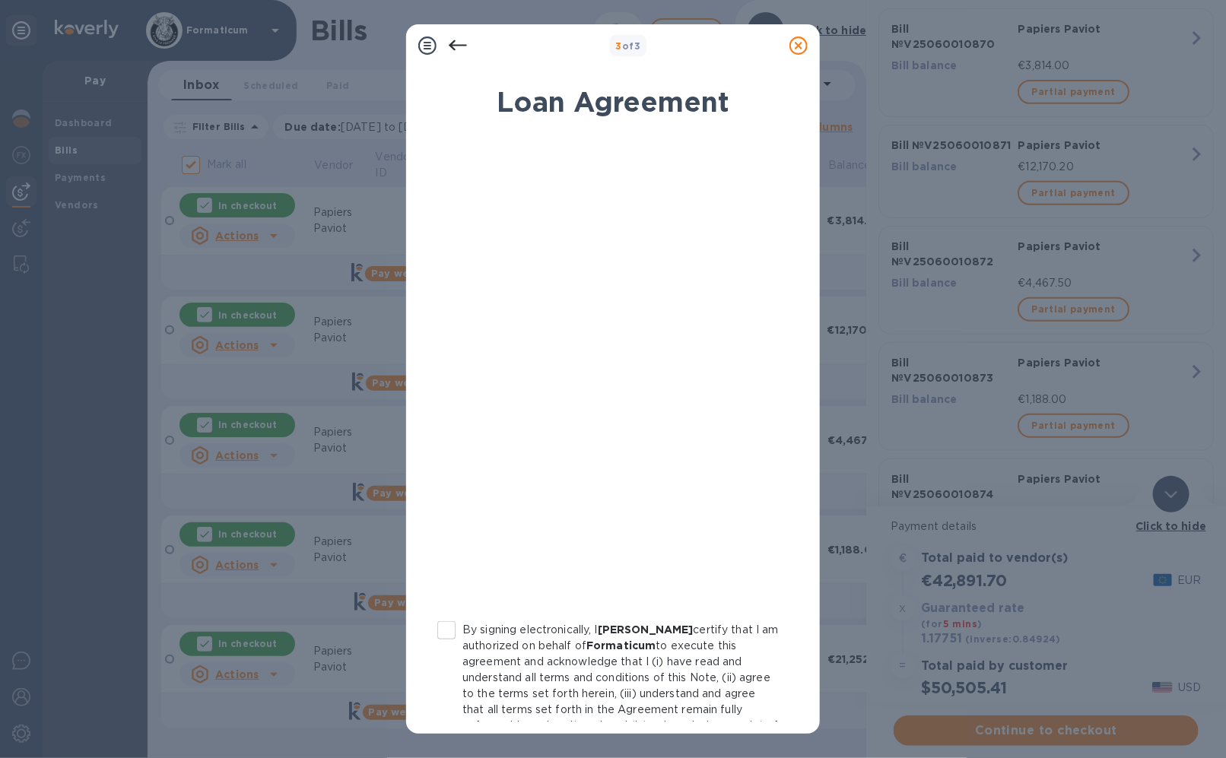
click at [441, 636] on input "By signing electronically, I [PERSON_NAME] certify that I am authorized on beha…" at bounding box center [446, 630] width 32 height 32
checkbox input "true"
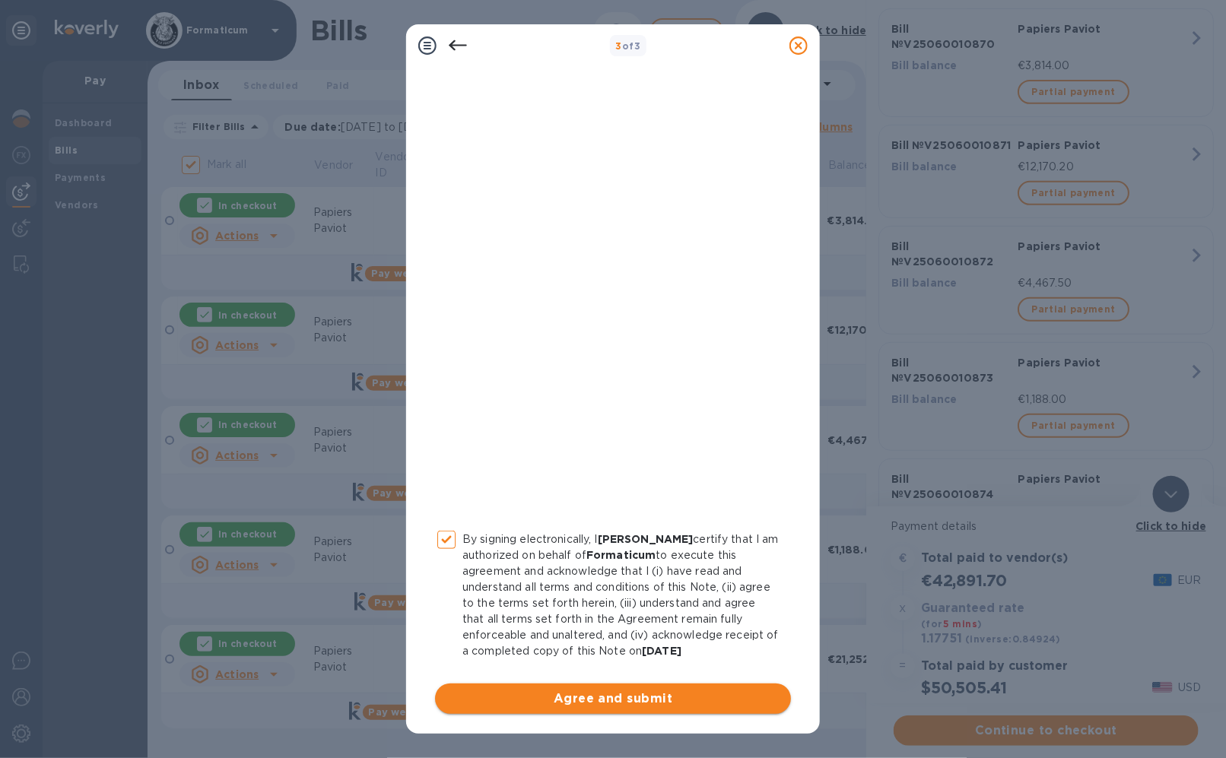
click at [619, 699] on span "Agree and submit" at bounding box center [613, 699] width 332 height 18
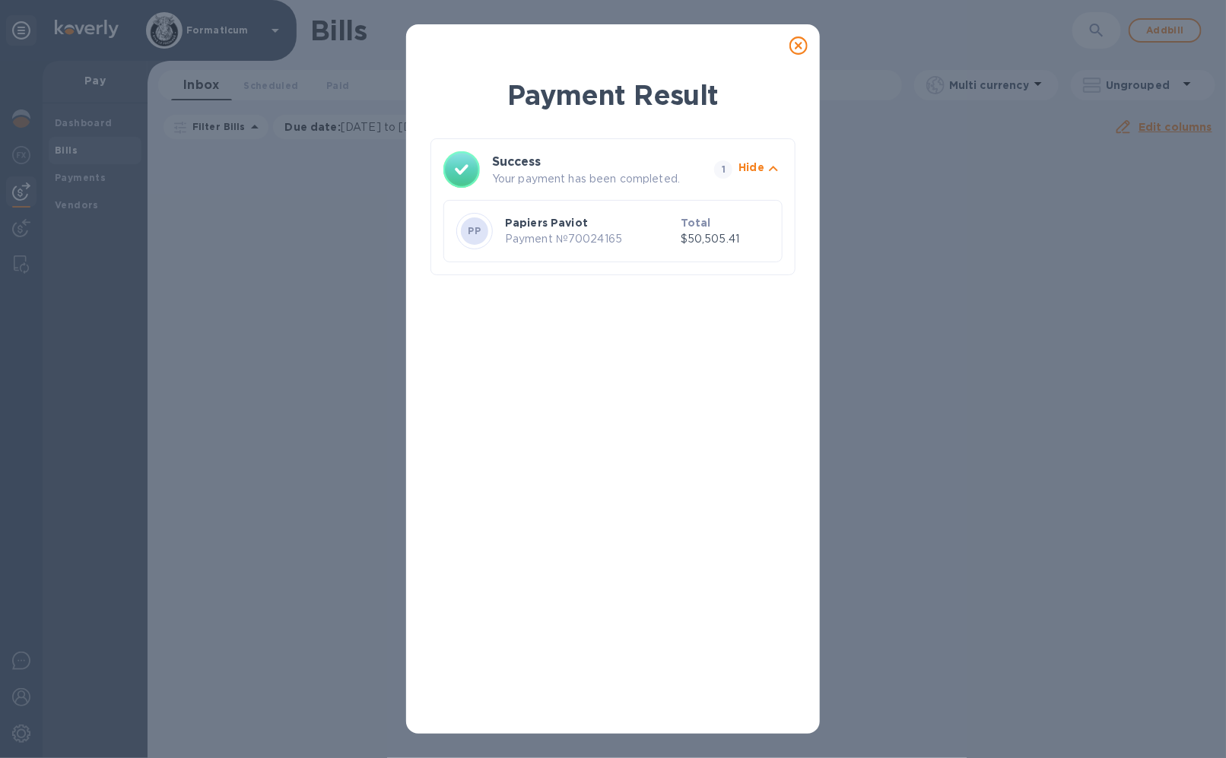
click at [767, 175] on icon "button" at bounding box center [773, 169] width 18 height 18
click at [790, 55] on div at bounding box center [798, 45] width 30 height 30
click at [801, 38] on icon at bounding box center [798, 45] width 18 height 18
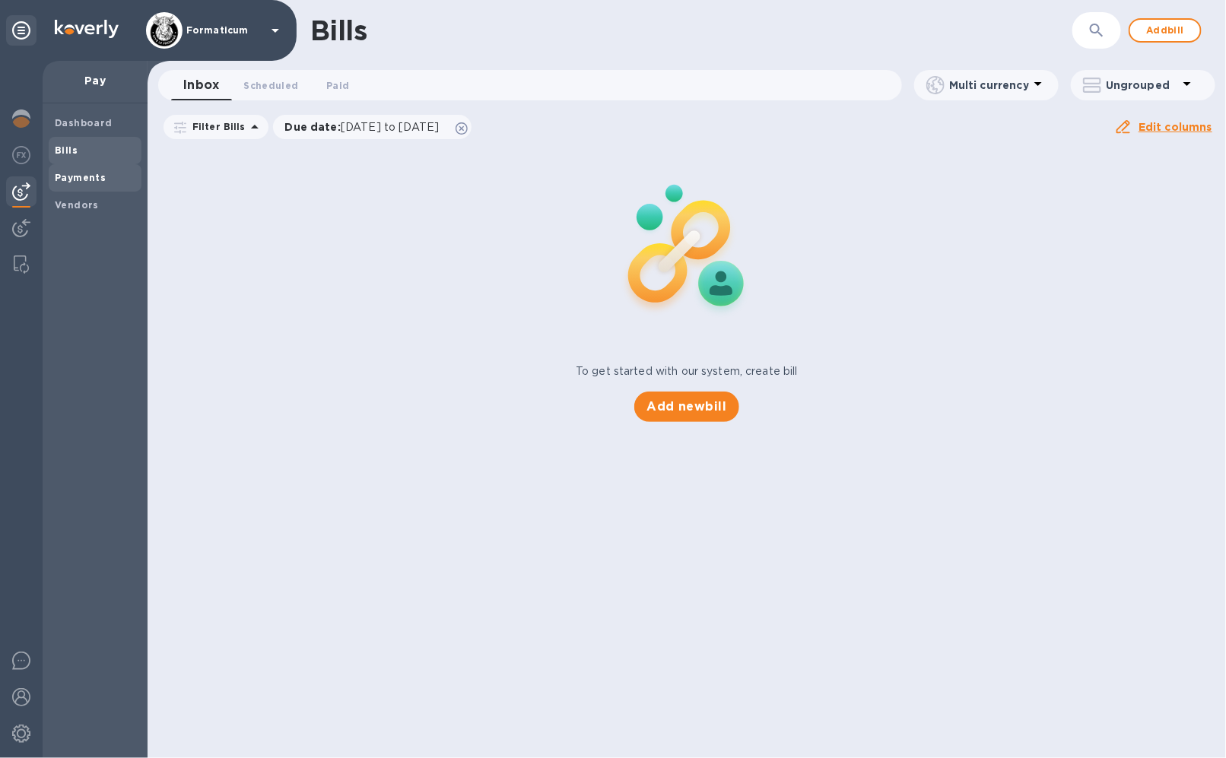
click at [95, 164] on div "Payments" at bounding box center [95, 177] width 93 height 27
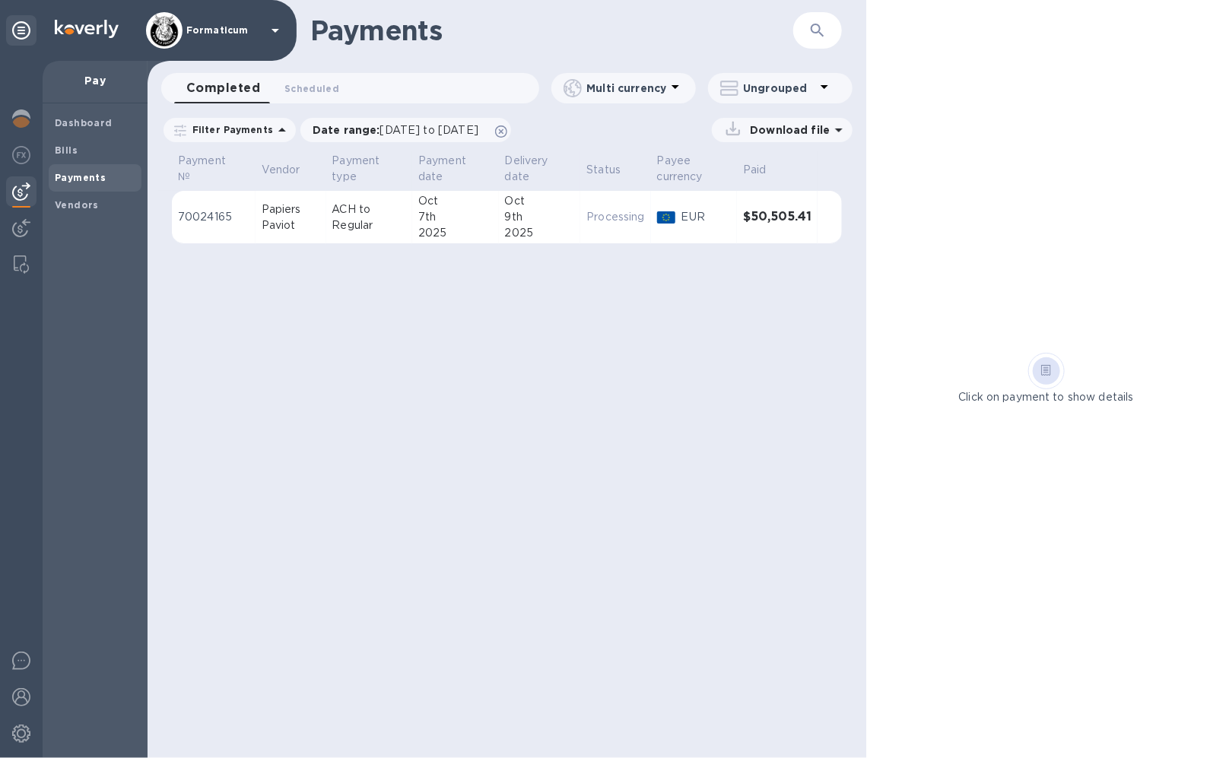
click at [564, 222] on div "9th" at bounding box center [540, 217] width 70 height 16
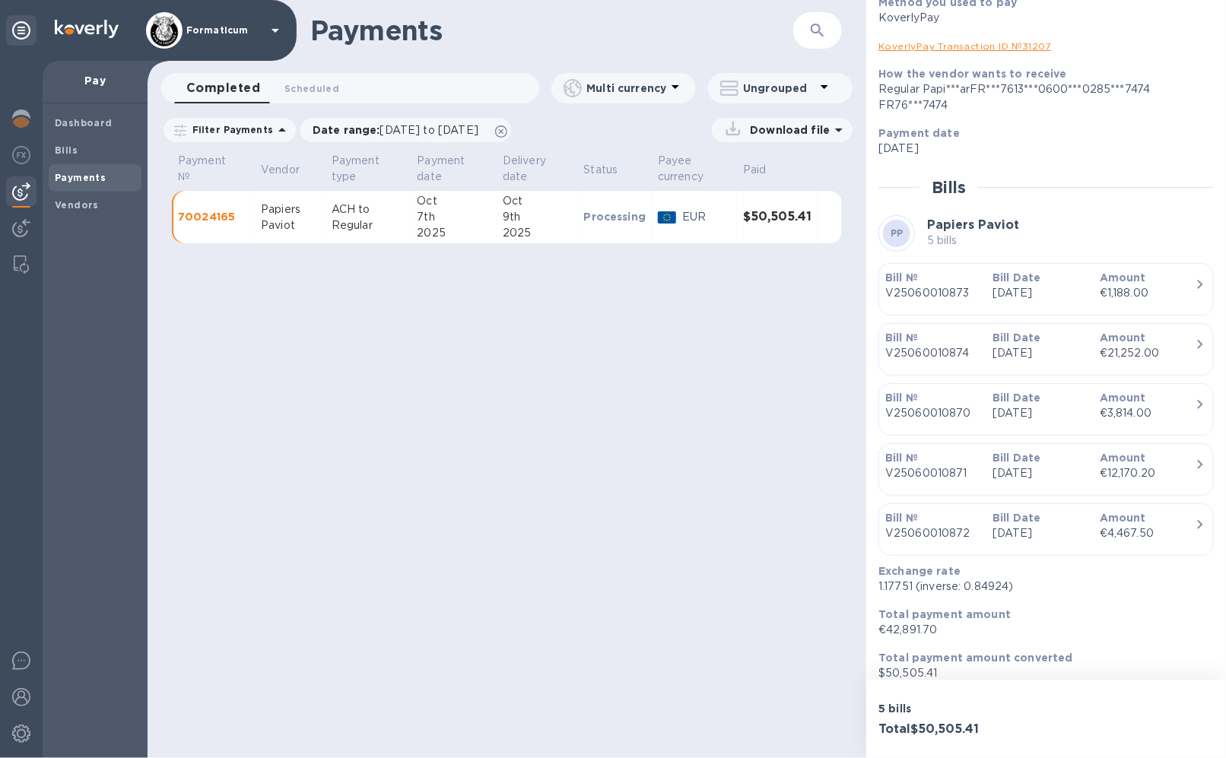
scroll to position [214, 0]
